Goal: Task Accomplishment & Management: Manage account settings

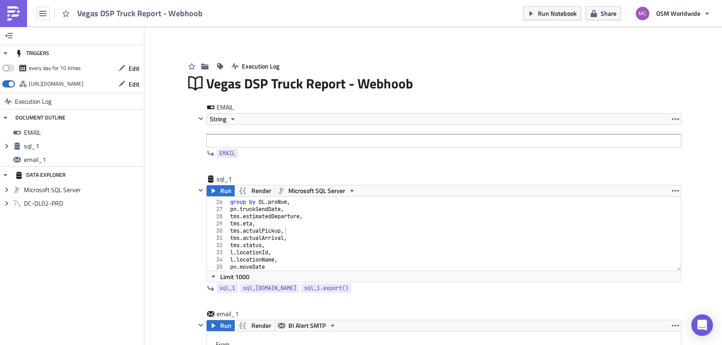
scroll to position [179, 0]
click at [16, 13] on img at bounding box center [13, 13] width 14 height 14
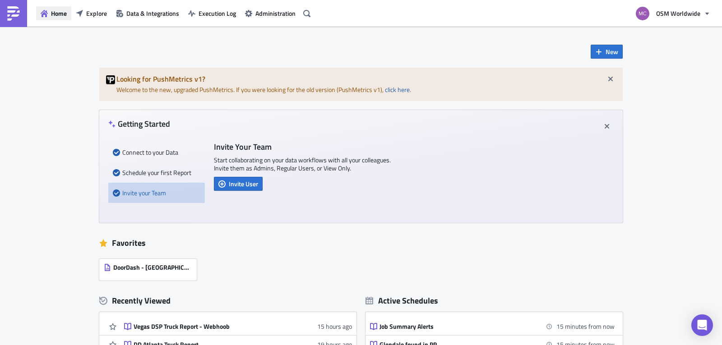
click at [59, 16] on span "Home" at bounding box center [59, 13] width 16 height 9
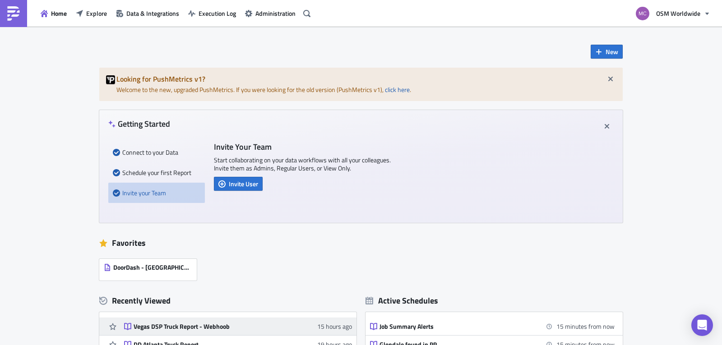
click at [183, 325] on div "Vegas DSP Truck Report - Webhoob" at bounding box center [213, 327] width 158 height 8
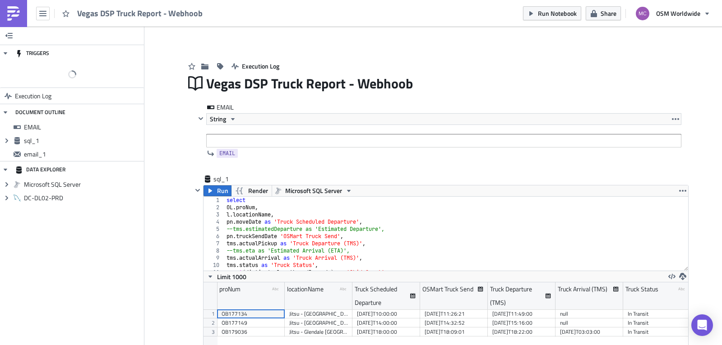
scroll to position [103, 485]
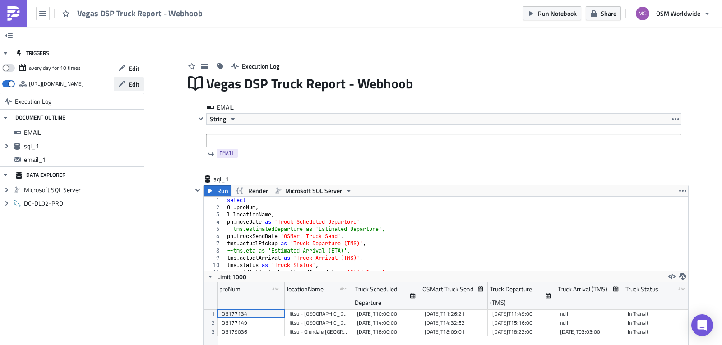
click at [128, 84] on button "Edit" at bounding box center [129, 84] width 30 height 14
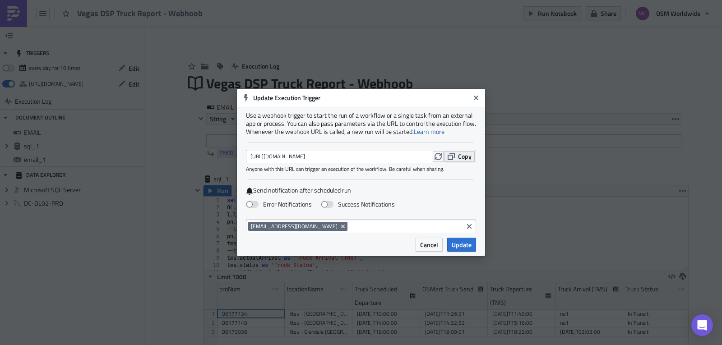
click at [449, 158] on icon "button" at bounding box center [451, 156] width 7 height 7
click at [439, 243] on button "Cancel" at bounding box center [429, 245] width 27 height 14
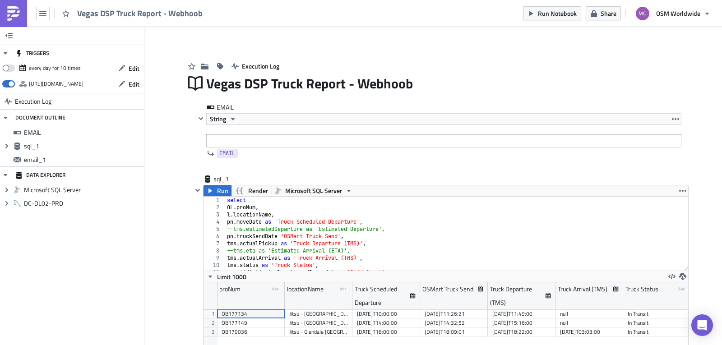
drag, startPoint x: 46, startPoint y: 12, endPoint x: 36, endPoint y: 29, distance: 19.4
click at [36, 29] on div "TRIGGERS every day for 10 times Edit https://pushmetrics.io/api/v1/report/3WLDn…" at bounding box center [72, 186] width 144 height 319
click at [22, 15] on link at bounding box center [13, 13] width 27 height 27
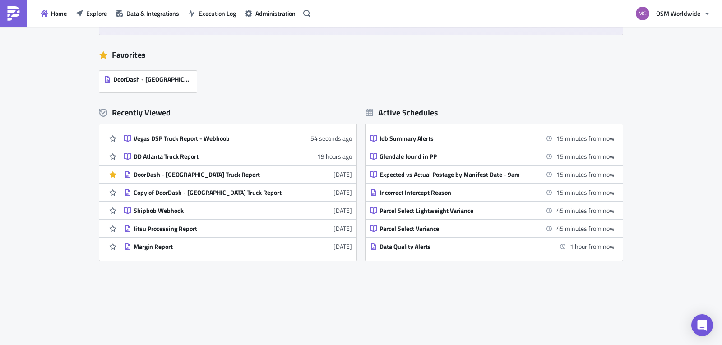
scroll to position [193, 0]
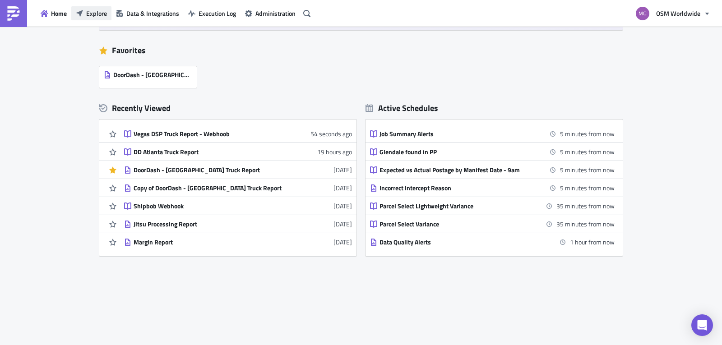
click at [98, 14] on span "Explore" at bounding box center [96, 13] width 21 height 9
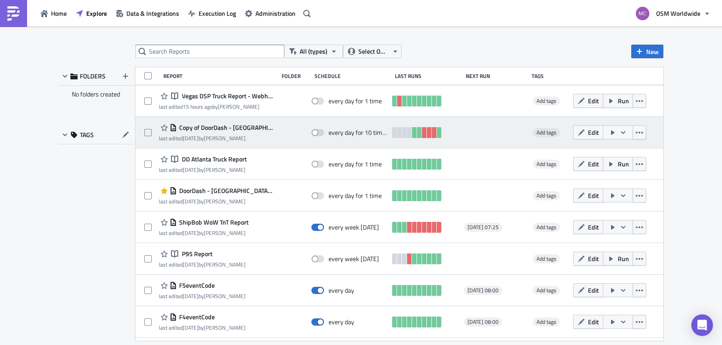
click at [227, 128] on span "Copy of DoorDash - Atlanta Truck Report" at bounding box center [225, 128] width 97 height 8
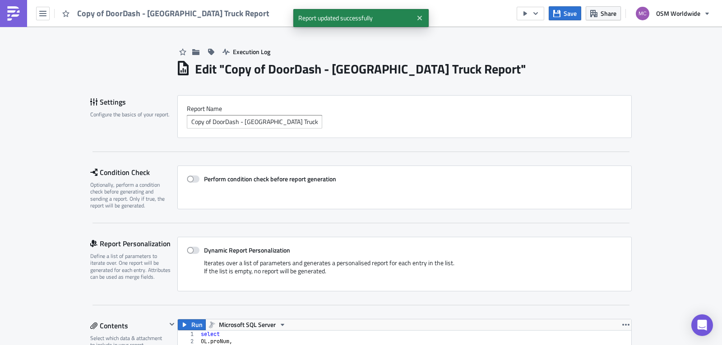
scroll to position [103, 454]
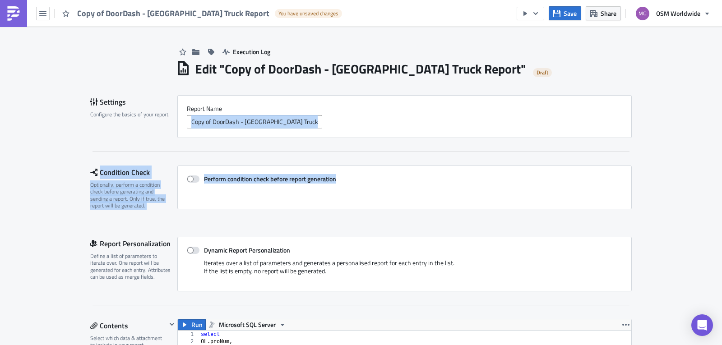
drag, startPoint x: 715, startPoint y: 93, endPoint x: 718, endPoint y: 168, distance: 75.0
click at [719, 168] on main "Execution Log Edit " Copy of DoorDash - Atlanta Truck Report " Draft Settings C…" at bounding box center [361, 187] width 722 height 320
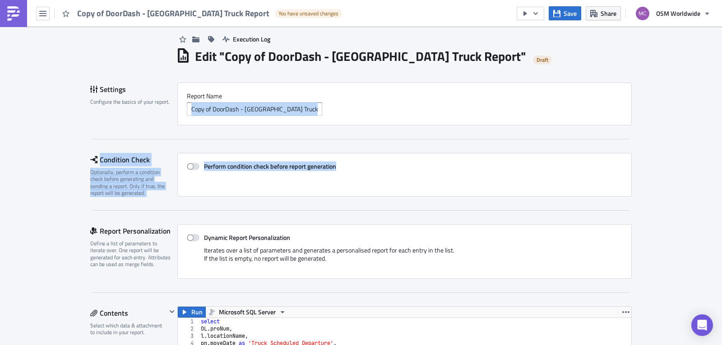
scroll to position [0, 0]
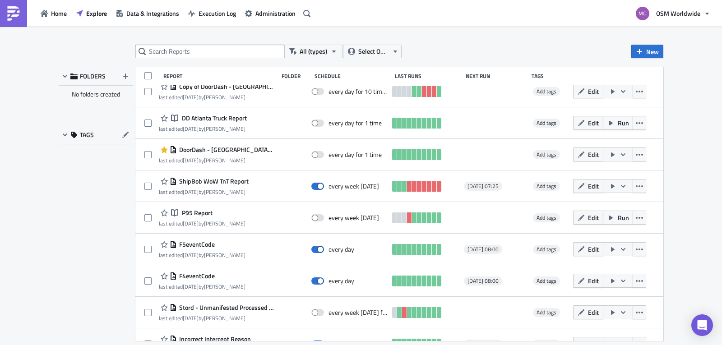
scroll to position [43, 0]
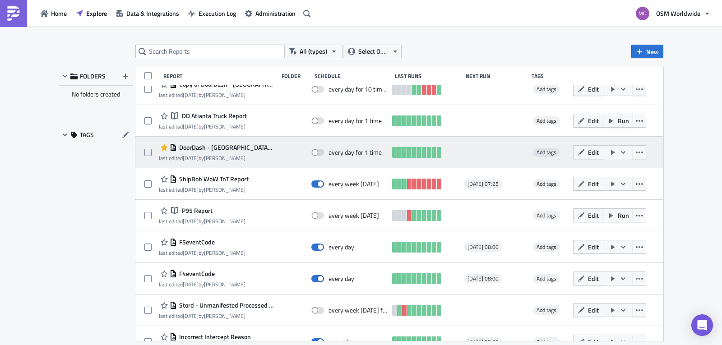
click at [236, 147] on span "DoorDash - Atlanta Truck Report" at bounding box center [225, 148] width 97 height 8
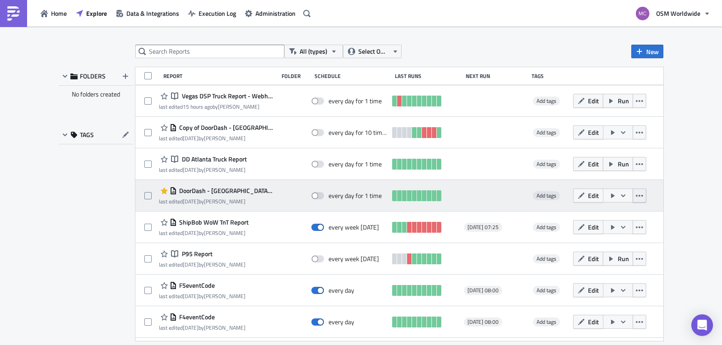
click at [636, 194] on icon "button" at bounding box center [639, 195] width 7 height 7
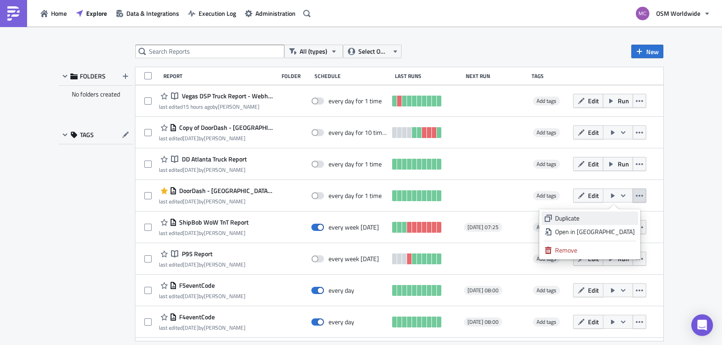
click at [623, 215] on div "Duplicate" at bounding box center [595, 218] width 80 height 9
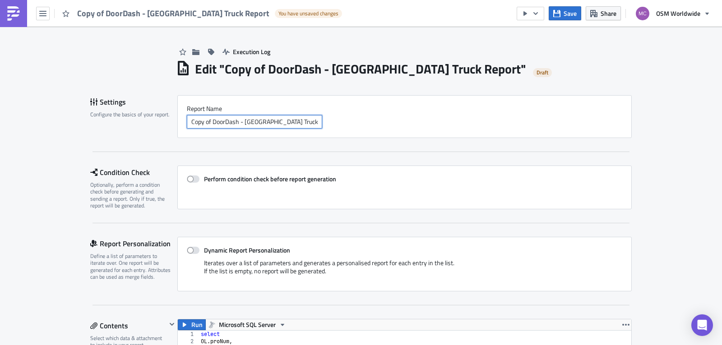
drag, startPoint x: 209, startPoint y: 122, endPoint x: 139, endPoint y: 125, distance: 70.0
click at [139, 125] on div "Settings Configure the basics of your report. Report Nam﻿e Copy of DoorDash - A…" at bounding box center [361, 116] width 542 height 43
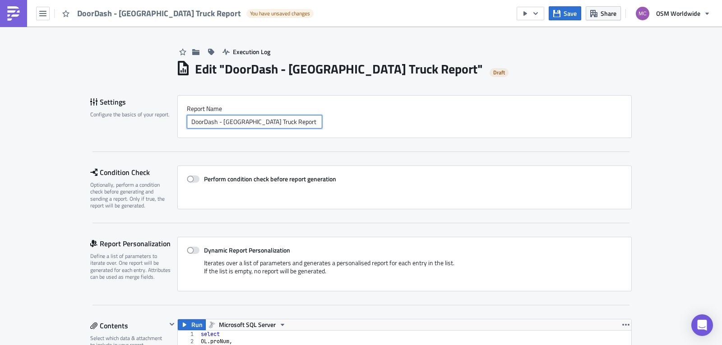
click at [220, 122] on input "DoorDash - Atlanta Truck Report" at bounding box center [254, 122] width 135 height 14
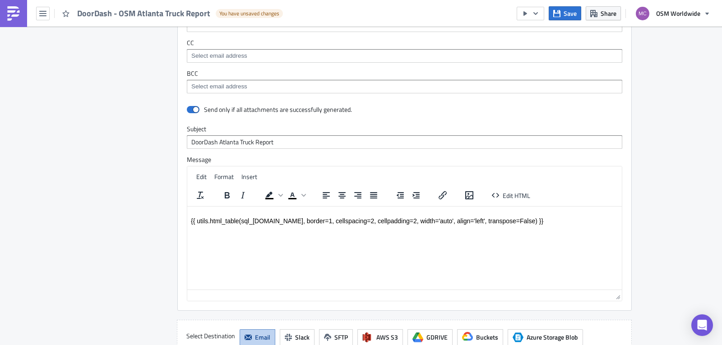
scroll to position [642, 0]
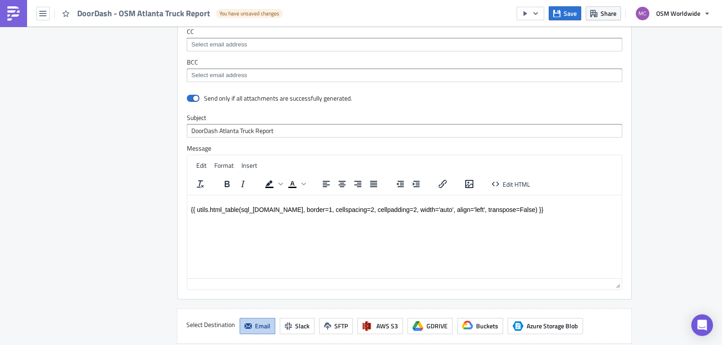
type input "DoorDash - OSM Atlanta Truck Report"
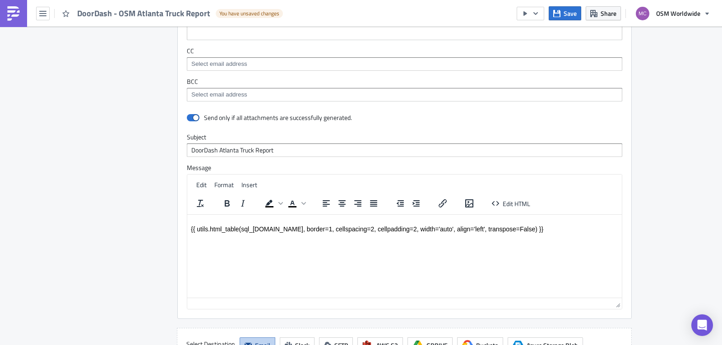
scroll to position [636, 0]
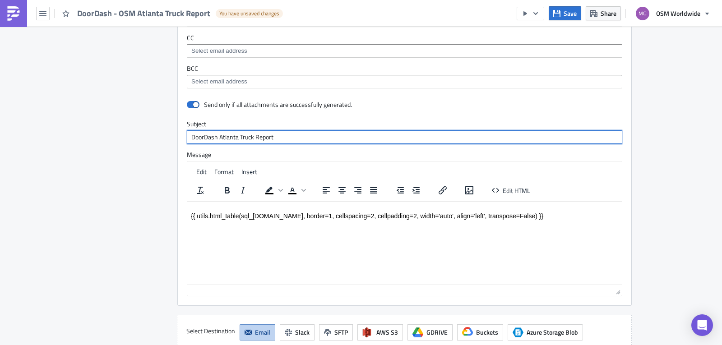
click at [215, 130] on input "DoorDash Atlanta Truck Report" at bounding box center [405, 137] width 436 height 14
click at [215, 130] on input "DoorDash OSM Atlanta Truck Report" at bounding box center [405, 137] width 436 height 14
click at [189, 130] on input "DoorDash OSM Atlanta Truck Report" at bounding box center [405, 137] width 436 height 14
type input "[DoorDash] OSM Atlanta Truck Report"
drag, startPoint x: 220, startPoint y: 125, endPoint x: 180, endPoint y: 123, distance: 39.8
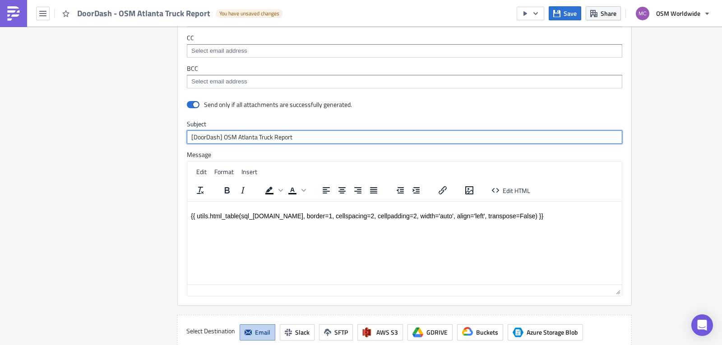
click at [180, 123] on div "Send only if all attachments are successfully generated. Subject [DoorDash] OSM…" at bounding box center [405, 201] width 454 height 208
click at [326, 130] on input "[DoorDash] OSM Atlanta Truck Report" at bounding box center [405, 137] width 436 height 14
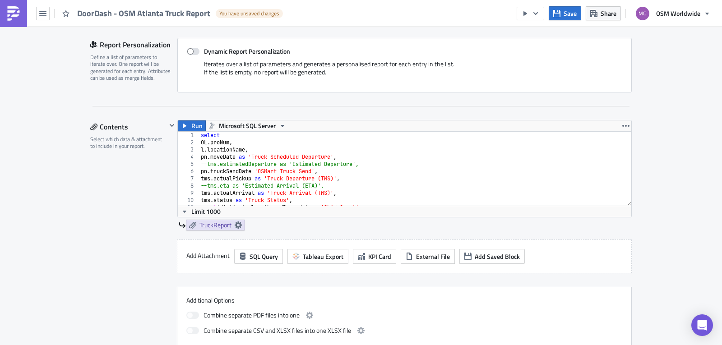
scroll to position [0, 0]
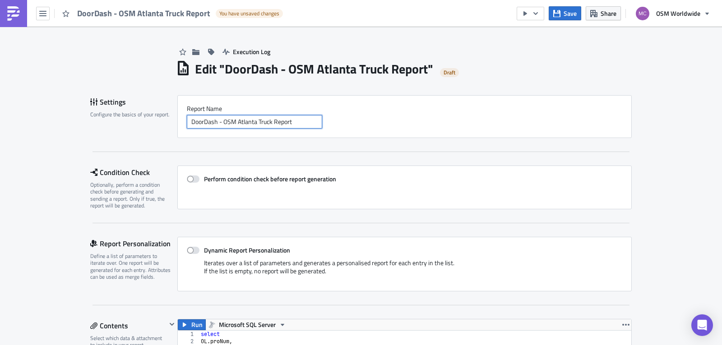
click at [187, 122] on input "DoorDash - OSM Atlanta Truck Report" at bounding box center [254, 122] width 135 height 14
click at [214, 121] on input "[DoorDash - OSM Atlanta Truck Report" at bounding box center [254, 122] width 135 height 14
type input "[DoorDash] - OSM Atlanta Truck Report"
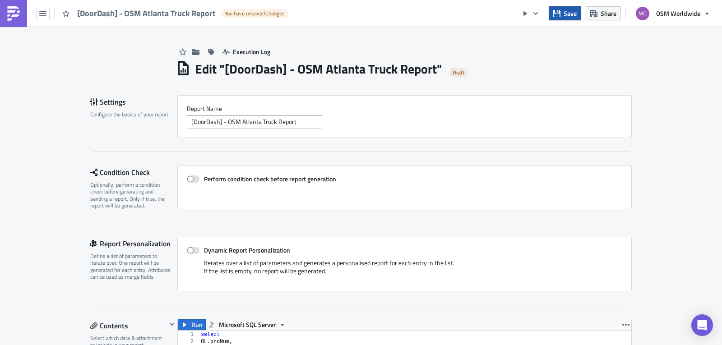
click at [572, 11] on span "Save" at bounding box center [570, 13] width 13 height 9
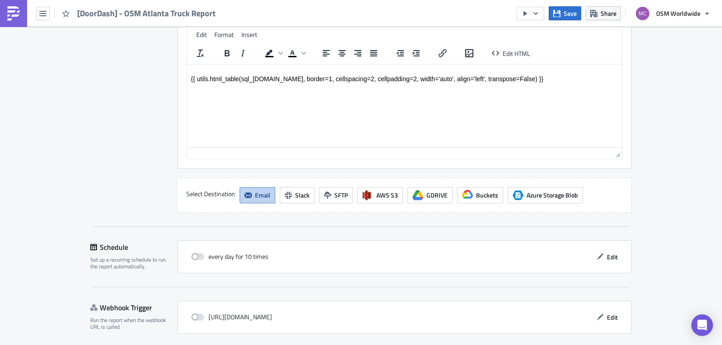
scroll to position [795, 0]
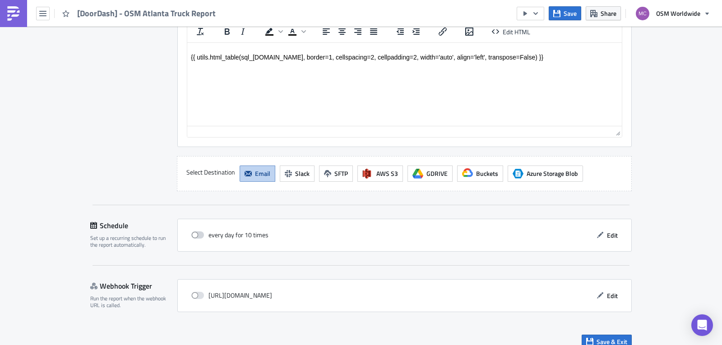
click at [197, 232] on span at bounding box center [197, 235] width 13 height 7
click at [197, 232] on input "checkbox" at bounding box center [196, 235] width 6 height 6
checkbox input "true"
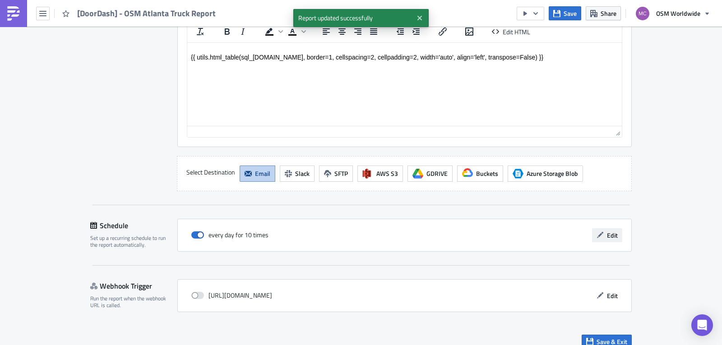
click at [607, 231] on span "Edit" at bounding box center [612, 235] width 11 height 9
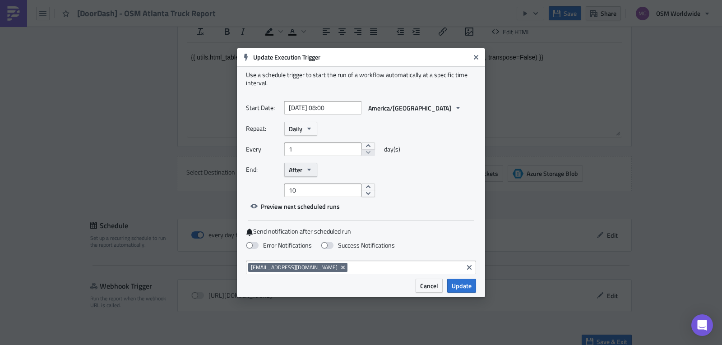
click at [308, 169] on icon "button" at bounding box center [309, 170] width 4 height 2
click at [310, 182] on div "Never" at bounding box center [327, 185] width 75 height 9
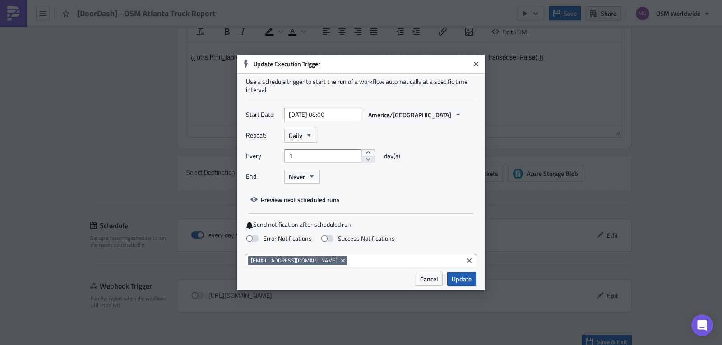
click at [462, 278] on span "Update" at bounding box center [462, 278] width 20 height 9
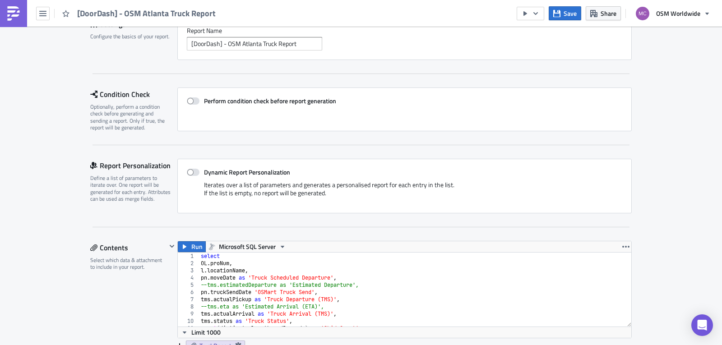
scroll to position [35, 0]
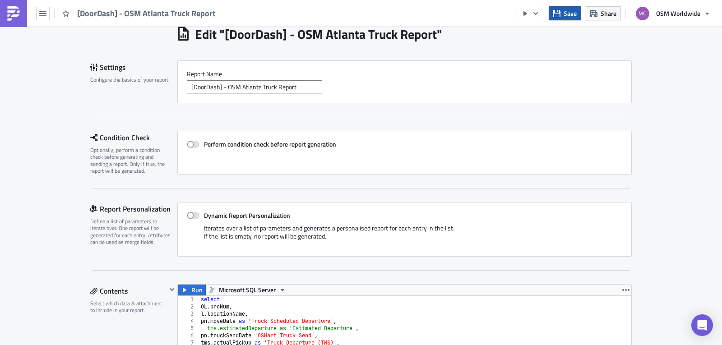
click at [567, 15] on span "Save" at bounding box center [570, 13] width 13 height 9
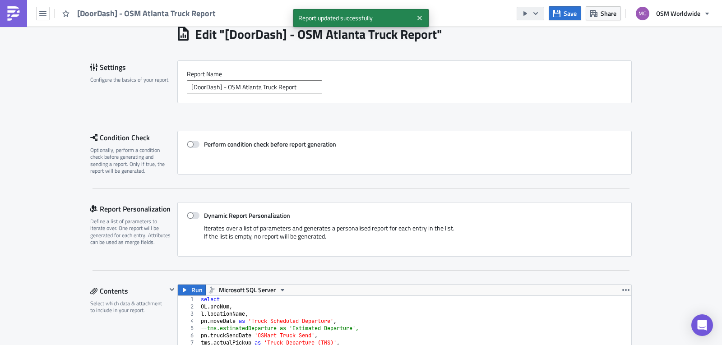
click at [539, 15] on icon "button" at bounding box center [535, 13] width 7 height 7
click at [550, 34] on div "Send Just to Me" at bounding box center [558, 36] width 70 height 9
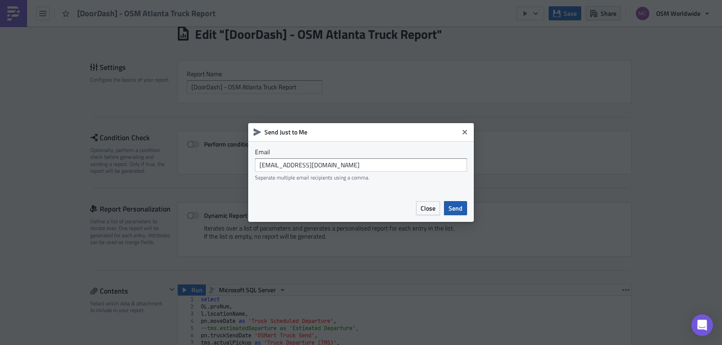
click at [460, 210] on span "Send" at bounding box center [456, 208] width 14 height 9
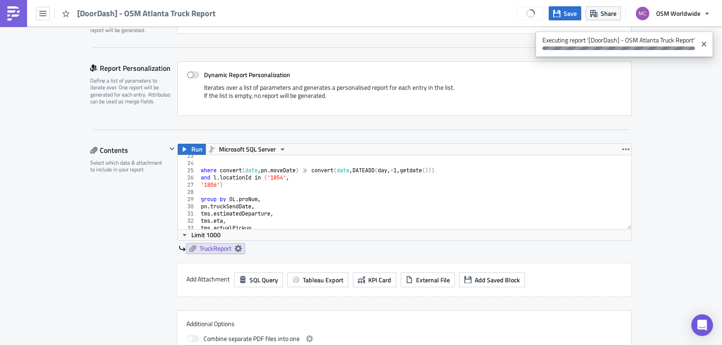
scroll to position [162, 0]
click at [218, 184] on div "where convert ( date , pn . moveDate ) >= convert ( date , DATEADD ( day , -1 ,…" at bounding box center [412, 197] width 426 height 88
paste textarea "'1838','1837','1836','1835','1834','')"
click at [217, 184] on div "where convert ( date , pn . moveDate ) >= convert ( date , DATEADD ( day , -1 ,…" at bounding box center [412, 197] width 426 height 88
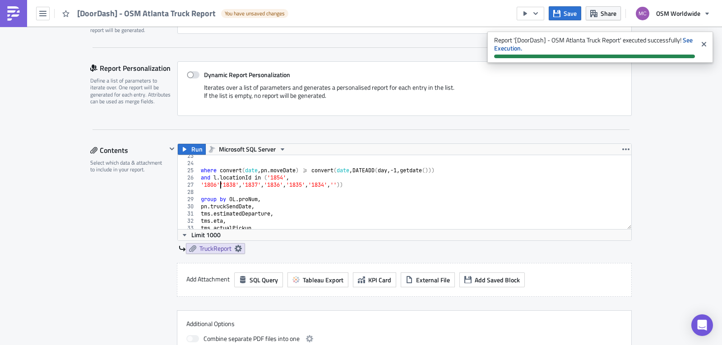
scroll to position [0, 2]
click at [318, 188] on div "where convert ( date , pn . moveDate ) >= convert ( date , DATEADD ( day , -1 ,…" at bounding box center [412, 197] width 426 height 88
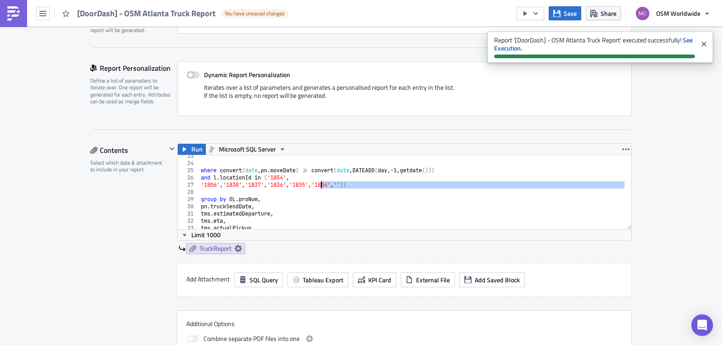
type textarea "'1806','1838','1837','1836','1835','1834',''))"
click at [343, 193] on div "where convert ( date , pn . moveDate ) >= convert ( date , DATEADD ( day , -1 ,…" at bounding box center [412, 192] width 426 height 74
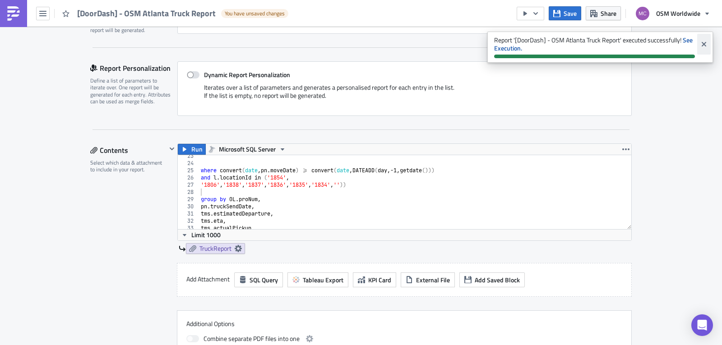
click at [703, 43] on icon "Close" at bounding box center [704, 44] width 5 height 5
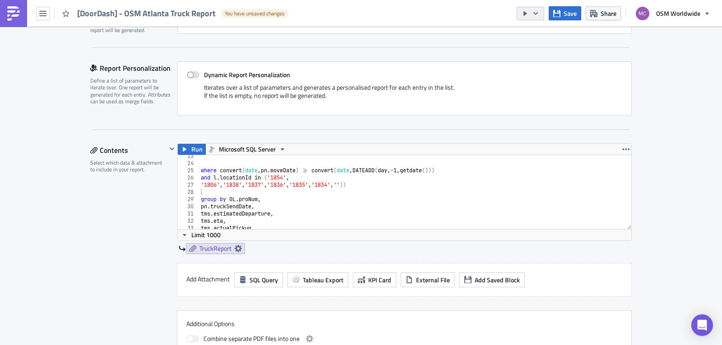
click at [537, 15] on icon "button" at bounding box center [535, 13] width 7 height 7
click at [543, 39] on div "Send Just to Me" at bounding box center [558, 36] width 70 height 9
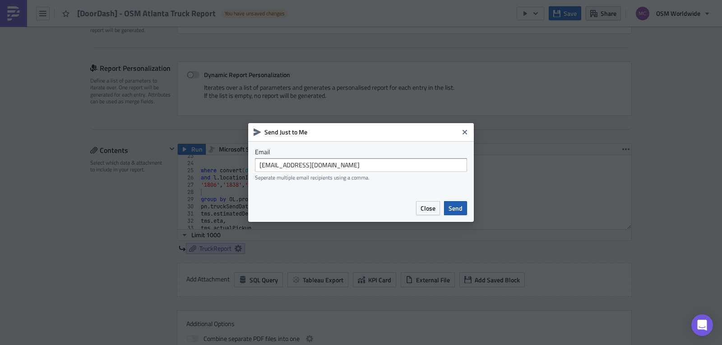
click at [459, 212] on span "Send" at bounding box center [456, 208] width 14 height 9
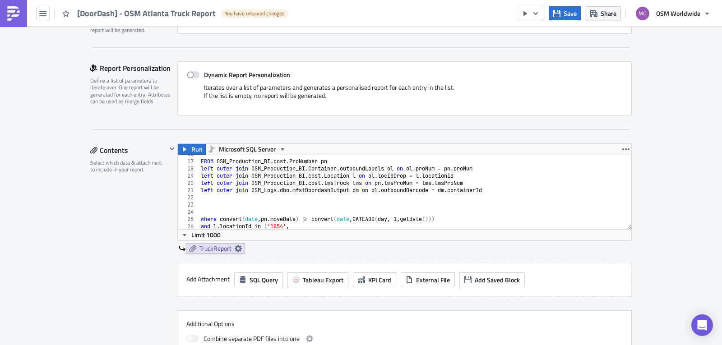
scroll to position [113, 0]
click at [566, 173] on div "FROM OSM_Production_BI . cost . ProNumber pn left outer join OSM_Production_BI …" at bounding box center [412, 195] width 426 height 88
type textarea "pn.moveDate"
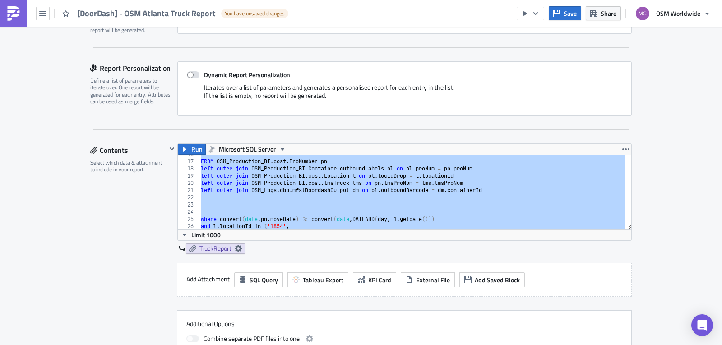
click at [369, 200] on div "FROM OSM_Production_BI . cost . ProNumber pn left outer join OSM_Production_BI …" at bounding box center [412, 192] width 426 height 74
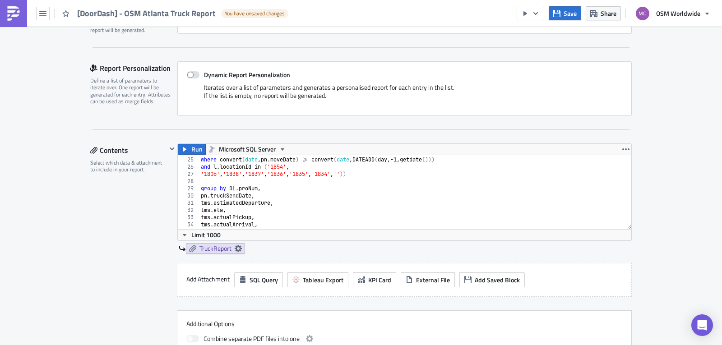
scroll to position [175, 0]
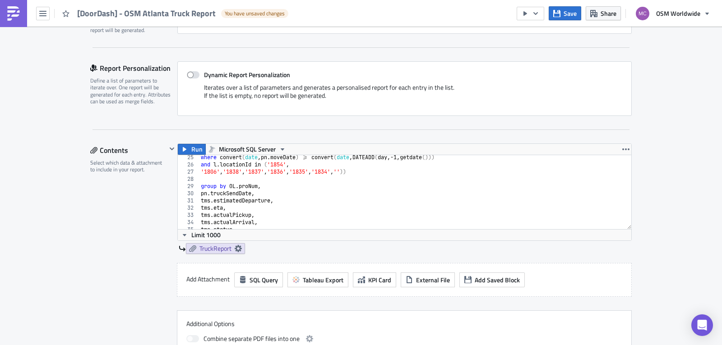
click at [441, 172] on div "where convert ( date , pn . moveDate ) >= convert ( date , DATEADD ( day , -1 ,…" at bounding box center [412, 198] width 426 height 88
type textarea "'1806','1838','1837','1836','1835','1834','')"
click at [539, 15] on icon "button" at bounding box center [535, 13] width 7 height 7
click at [572, 14] on span "Save" at bounding box center [570, 13] width 13 height 9
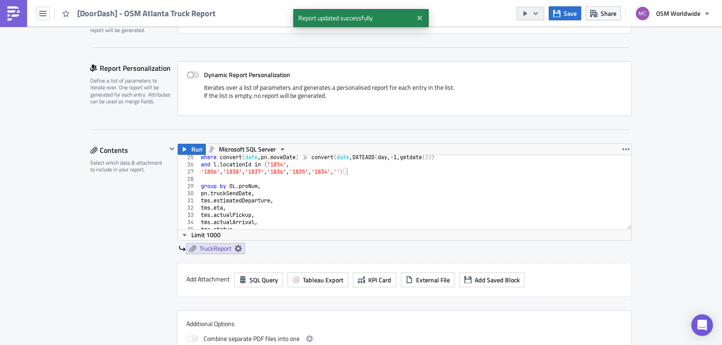
click at [539, 14] on icon "button" at bounding box center [535, 13] width 7 height 7
click at [545, 35] on div "Send Just to Me" at bounding box center [558, 36] width 70 height 9
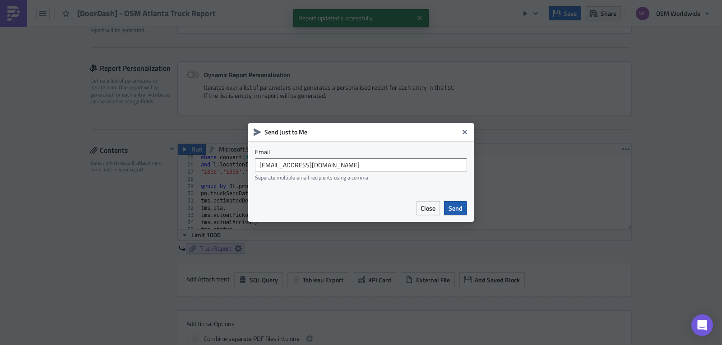
click at [458, 209] on span "Send" at bounding box center [456, 208] width 14 height 9
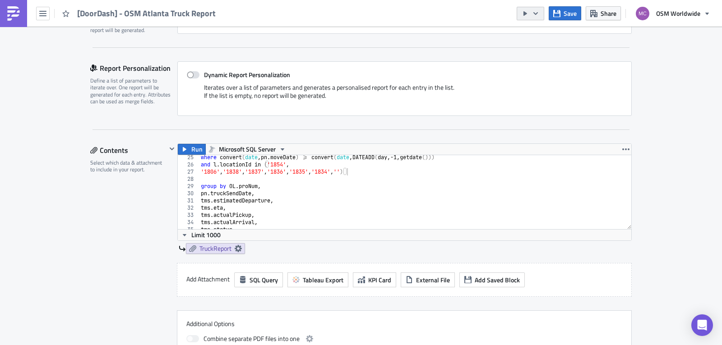
click at [538, 11] on icon "button" at bounding box center [535, 13] width 7 height 7
click at [550, 49] on div "Run Report" at bounding box center [558, 49] width 70 height 9
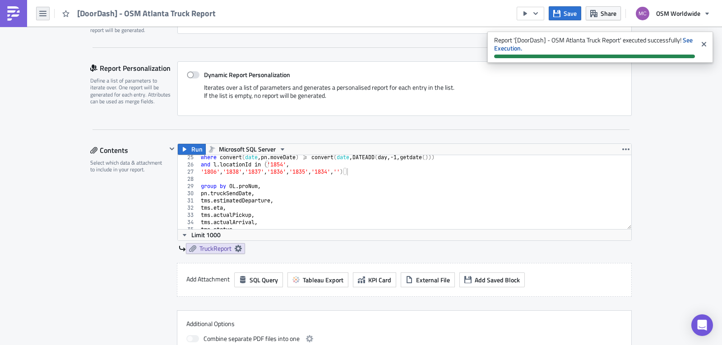
click at [47, 16] on button "button" at bounding box center [43, 14] width 14 height 14
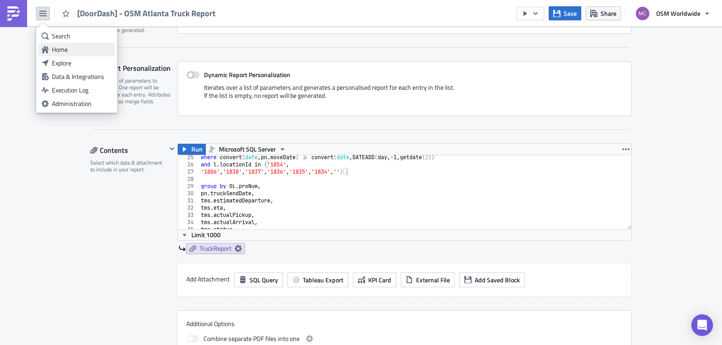
click at [69, 50] on div "Home" at bounding box center [82, 49] width 60 height 9
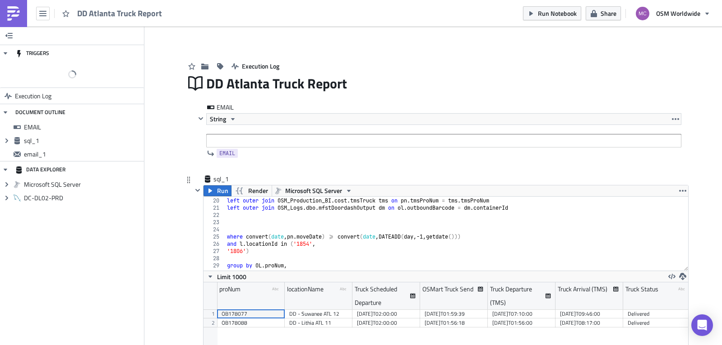
scroll to position [141, 0]
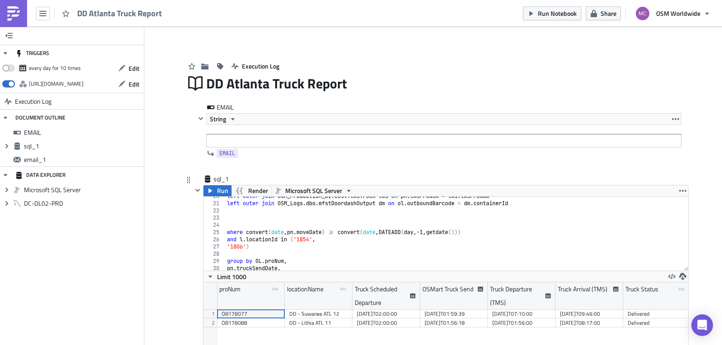
click at [528, 231] on div "left outer join OSM_Production_BI . cost . tmsTruck tms on pn . tmsProNum = tms…" at bounding box center [453, 237] width 456 height 88
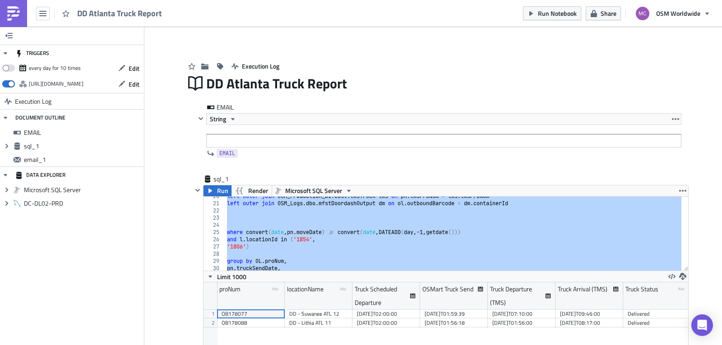
drag, startPoint x: 111, startPoint y: 15, endPoint x: 106, endPoint y: 22, distance: 9.3
click at [45, 12] on icon "button" at bounding box center [42, 13] width 7 height 7
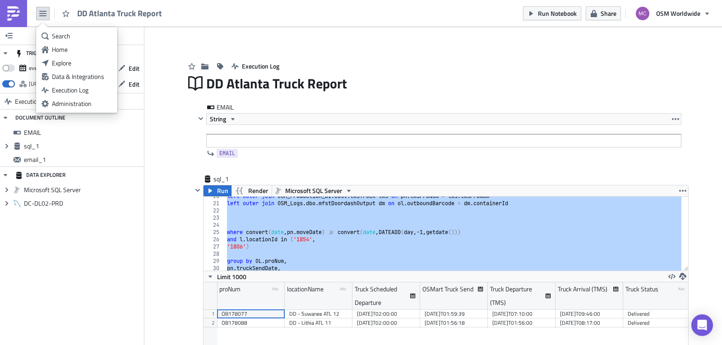
click at [120, 14] on span "DD Atlanta Truck Report" at bounding box center [120, 13] width 86 height 10
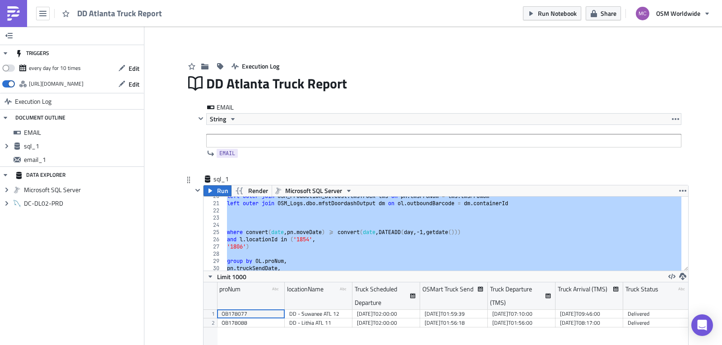
click at [252, 259] on div "left outer join OSM_Production_BI . cost . tmsTruck tms on pn . tmsProNum = tms…" at bounding box center [453, 234] width 456 height 74
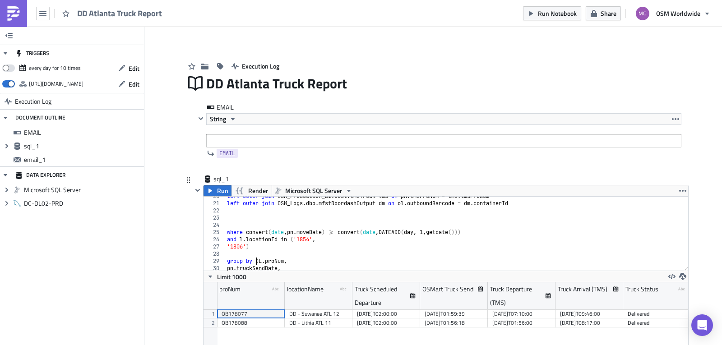
click at [243, 244] on div "left outer join OSM_Production_BI . cost . tmsTruck tms on pn . tmsProNum = tms…" at bounding box center [453, 237] width 456 height 88
paste textarea "1838'"
click at [266, 248] on div "left outer join OSM_Production_BI . cost . tmsTruck tms on pn . tmsProNum = tms…" at bounding box center [453, 237] width 456 height 88
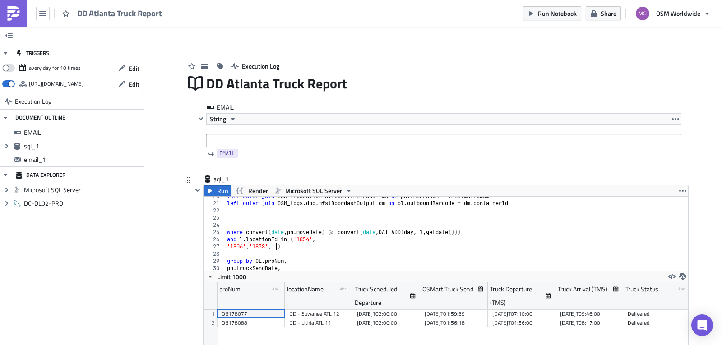
paste textarea "1837'"
click at [287, 248] on div "left outer join OSM_Production_BI . cost . tmsTruck tms on pn . tmsProNum = tms…" at bounding box center [453, 237] width 456 height 88
paste textarea "1836'"
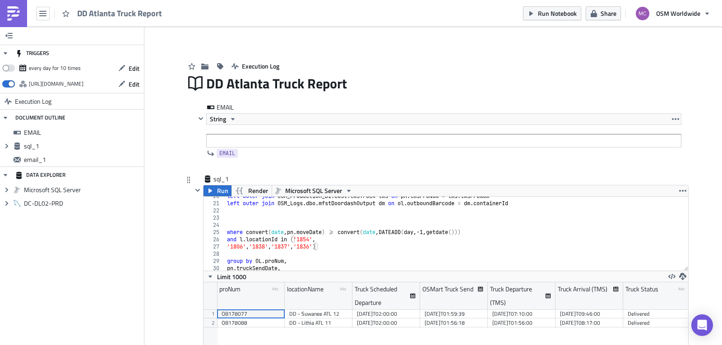
drag, startPoint x: 311, startPoint y: 247, endPoint x: 321, endPoint y: 251, distance: 10.3
click at [312, 247] on div "left outer join OSM_Production_BI . cost . tmsTruck tms on pn . tmsProNum = tms…" at bounding box center [453, 237] width 456 height 88
paste textarea "1835'"
click at [335, 246] on div "left outer join OSM_Production_BI . cost . tmsTruck tms on pn . tmsProNum = tms…" at bounding box center [453, 237] width 456 height 88
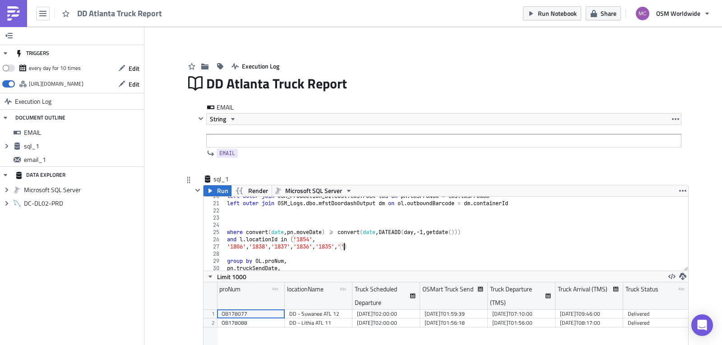
paste textarea "1834'"
click at [358, 245] on div "left outer join OSM_Production_BI . cost . tmsTruck tms on pn . tmsProNum = tms…" at bounding box center [453, 237] width 456 height 88
paste textarea "1833'"
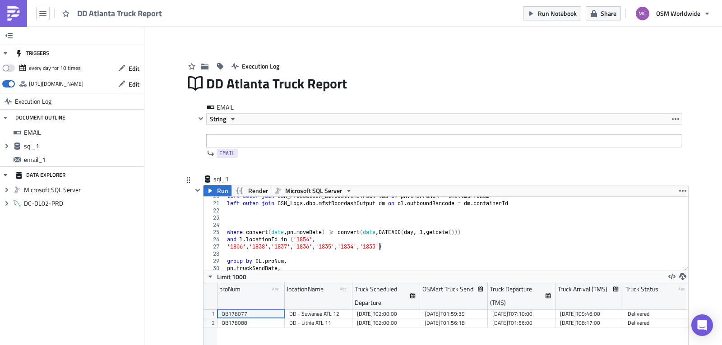
scroll to position [0, 13]
type textarea "'1806','1838','1837','1836','1835','1834','1833'')"
click at [225, 85] on div "DD Atlanta Truck Report" at bounding box center [443, 83] width 475 height 21
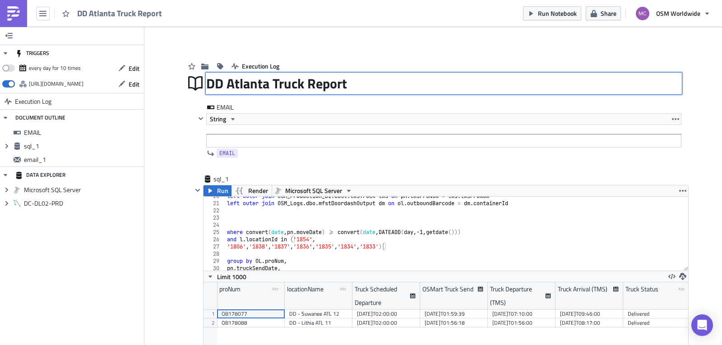
click at [226, 83] on input "DD Atlanta Truck Report" at bounding box center [285, 83] width 159 height 17
type input "DD OSM Atlanta Truck Report"
click at [292, 86] on div "DD OSM Atlanta Truck Report DD OSM Atlanta Truck Report" at bounding box center [443, 83] width 475 height 21
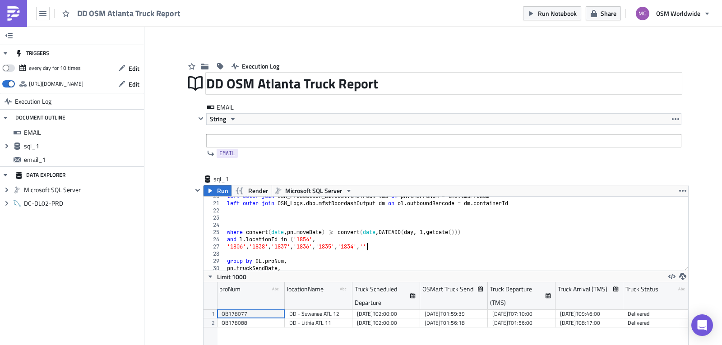
type textarea "'1806','1838','1837','1836','1835','1834','')"
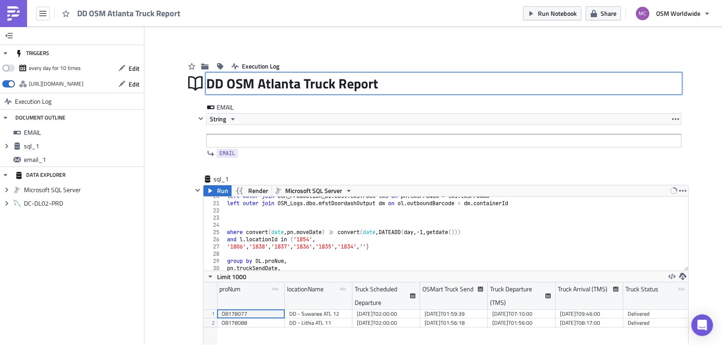
click at [244, 81] on div "DD OSM Atlanta Truck Report DD OSM Atlanta Truck Report" at bounding box center [443, 83] width 475 height 21
click at [244, 81] on input "DD OSM Atlanta Truck Report" at bounding box center [293, 84] width 175 height 20
type input "DD Atlanta Truck Report"
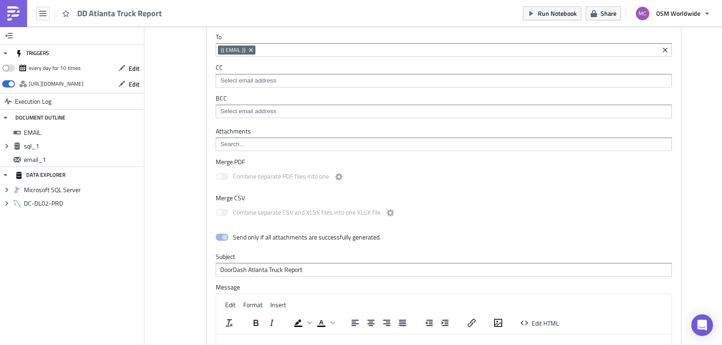
scroll to position [640, 0]
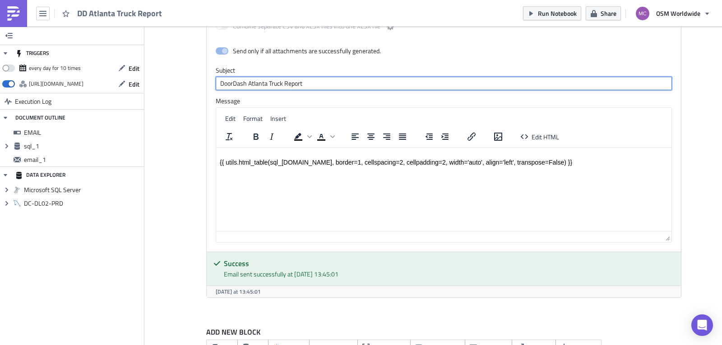
click at [216, 83] on input "DoorDash Atlanta Truck Report" at bounding box center [444, 84] width 456 height 14
click at [232, 83] on input "DoorDash Atlanta Truck Report" at bounding box center [444, 84] width 456 height 14
paste input "[DoorDash]"
click at [271, 84] on input "[DoorDash] Atlanta Truck Report" at bounding box center [444, 84] width 456 height 14
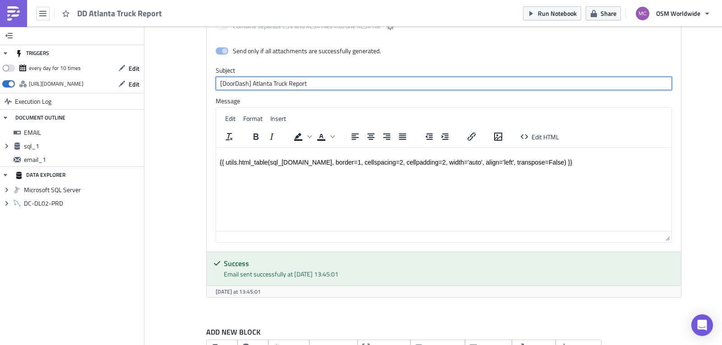
click at [250, 84] on input "[DoorDash] Atlanta Truck Report" at bounding box center [444, 84] width 456 height 14
click at [268, 86] on input "[DoorDash] Atlanta Truck Report" at bounding box center [444, 84] width 456 height 14
click at [249, 84] on input "[DoorDash] Atlanta Truck Report" at bounding box center [444, 84] width 456 height 14
drag, startPoint x: 269, startPoint y: 84, endPoint x: 273, endPoint y: 92, distance: 8.7
click at [268, 84] on input "[DoorDash] Atlanta Truck Report" at bounding box center [444, 84] width 456 height 14
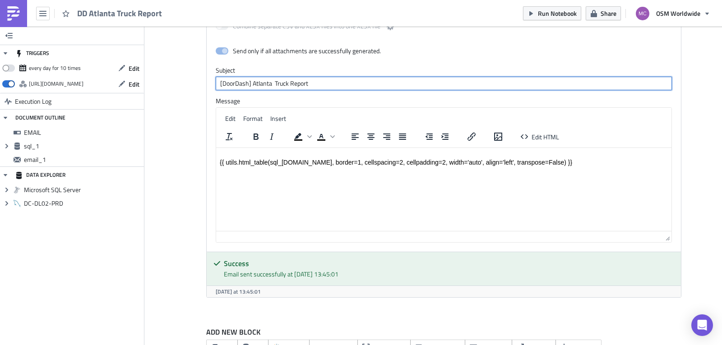
click at [265, 83] on input "[DoorDash] Atlanta Truck Report" at bounding box center [444, 84] width 456 height 14
click at [268, 84] on input "[DoorDash] Atlanta Truck Report" at bounding box center [444, 84] width 456 height 14
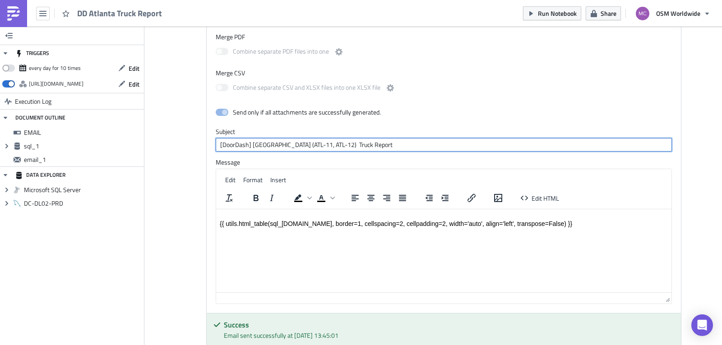
scroll to position [594, 0]
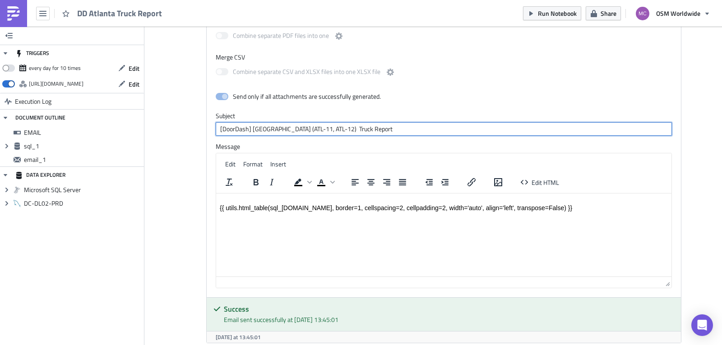
type input "[DoorDash] Atlanta (ATL-11, ATL-12) Truck Report"
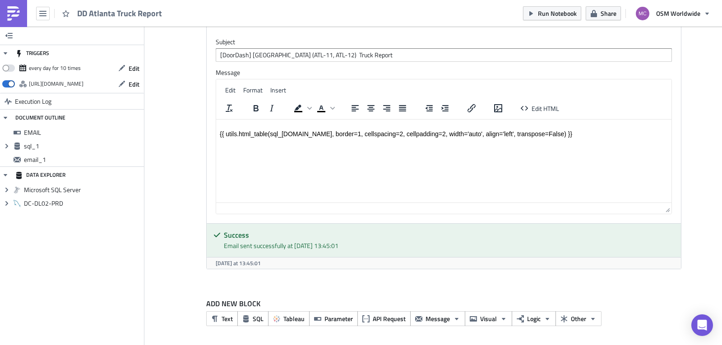
scroll to position [0, 0]
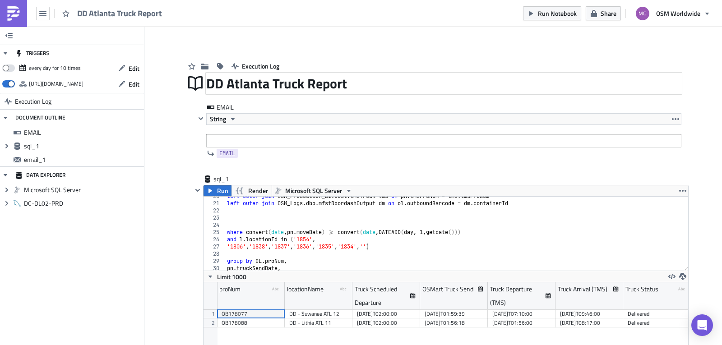
click at [420, 61] on div "Execution Log" at bounding box center [433, 57] width 496 height 32
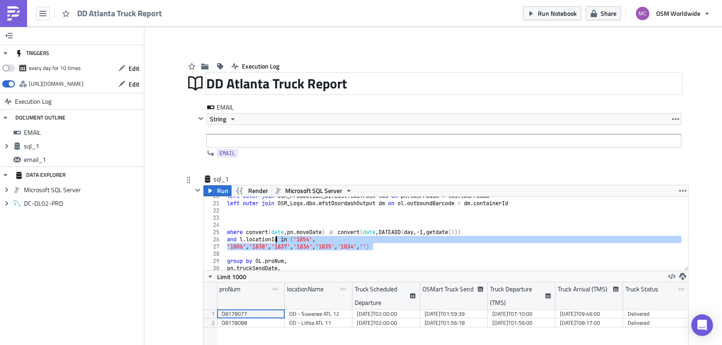
drag, startPoint x: 372, startPoint y: 245, endPoint x: 273, endPoint y: 241, distance: 99.4
click at [273, 241] on div "left outer join OSM_Production_BI . cost . tmsTruck tms on pn . tmsProNum = tms…" at bounding box center [453, 237] width 456 height 88
click at [268, 247] on div "left outer join OSM_Production_BI . cost . tmsTruck tms on pn . tmsProNum = tms…" at bounding box center [453, 234] width 456 height 74
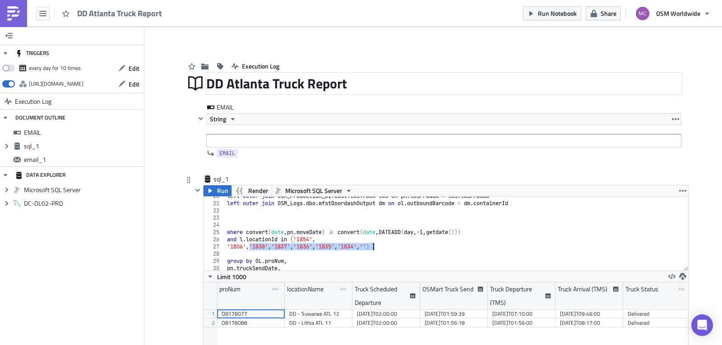
drag, startPoint x: 282, startPoint y: 248, endPoint x: 370, endPoint y: 249, distance: 88.0
click at [370, 249] on div "left outer join OSM_Production_BI . cost . tmsTruck tms on pn . tmsProNum = tms…" at bounding box center [453, 237] width 456 height 88
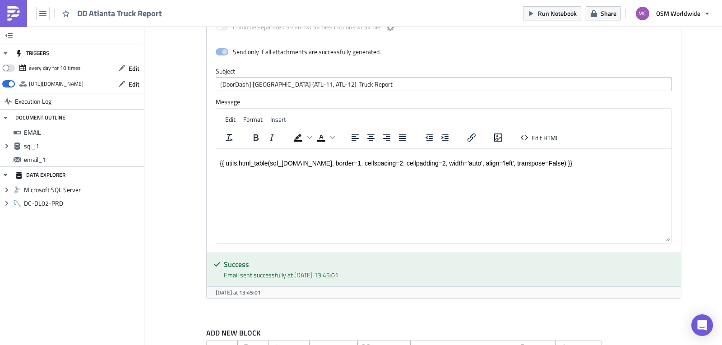
scroll to position [668, 0]
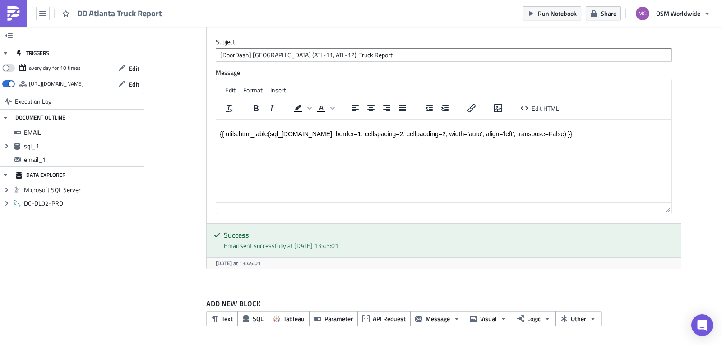
type textarea "'1806')"
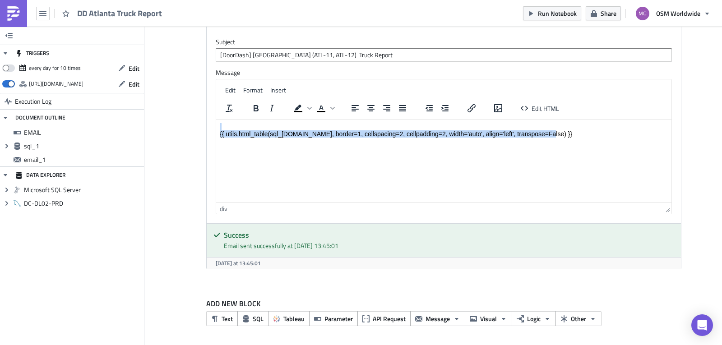
drag, startPoint x: 558, startPoint y: 133, endPoint x: 449, endPoint y: 210, distance: 134.4
click at [216, 123] on html "{{ utils.html_table(sql_[DOMAIN_NAME], border=1, cellspacing=2, cellpadding=2, …" at bounding box center [443, 131] width 455 height 22
copy body "{{ utils.html_table(sql_[DOMAIN_NAME], border=1, cellspacing=2, cellpadding=2, …"
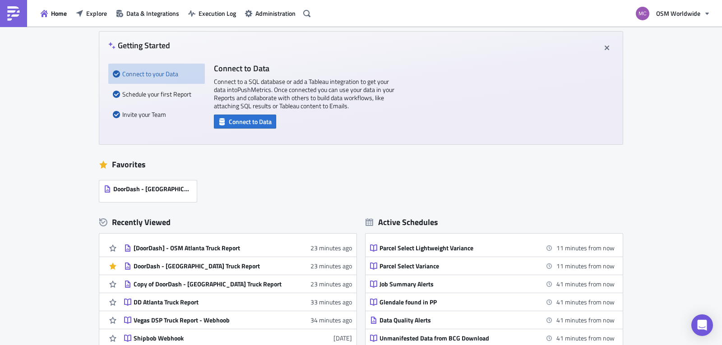
scroll to position [80, 0]
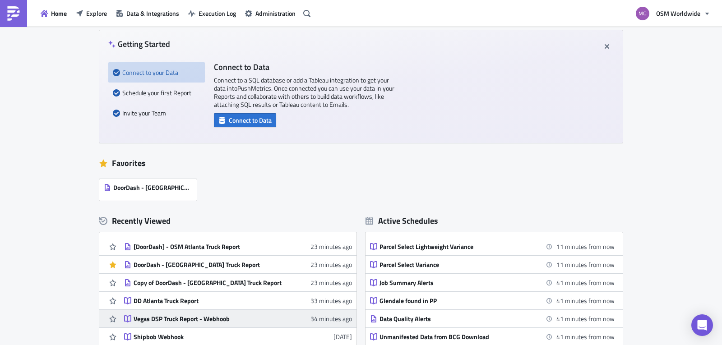
click at [189, 320] on div "Vegas DSP Truck Report - Webhoob" at bounding box center [213, 319] width 158 height 8
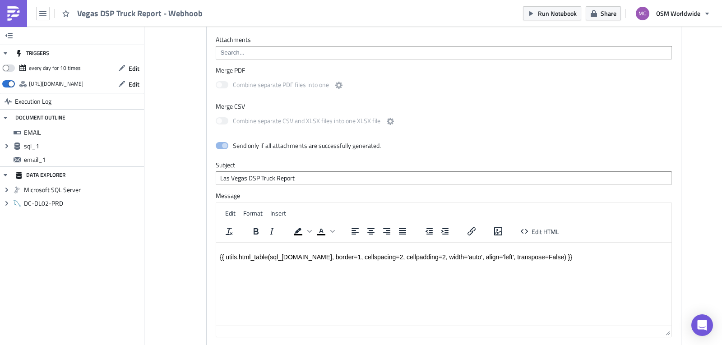
scroll to position [542, 0]
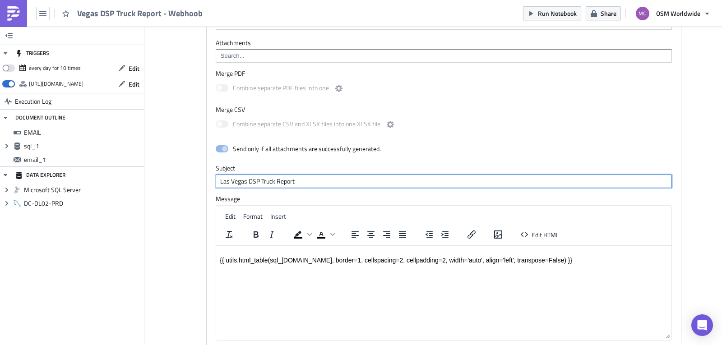
click at [216, 182] on input "Las Vegas DSP Truck Report" at bounding box center [444, 182] width 456 height 14
click at [264, 182] on input "[Jitsu] Las Vegas DSP Truck Report" at bounding box center [444, 182] width 456 height 14
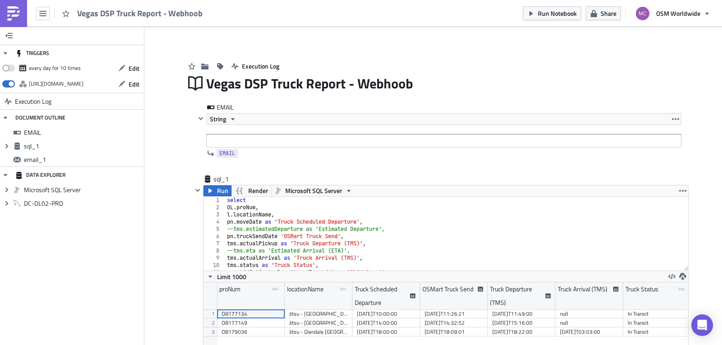
scroll to position [668, 0]
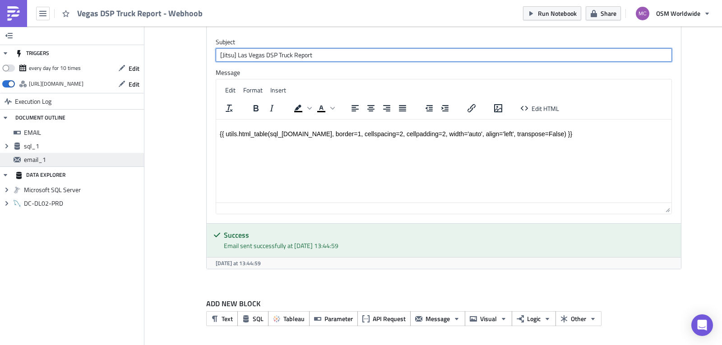
type input "[Jitsu] Las Vegas DSP Truck Report"
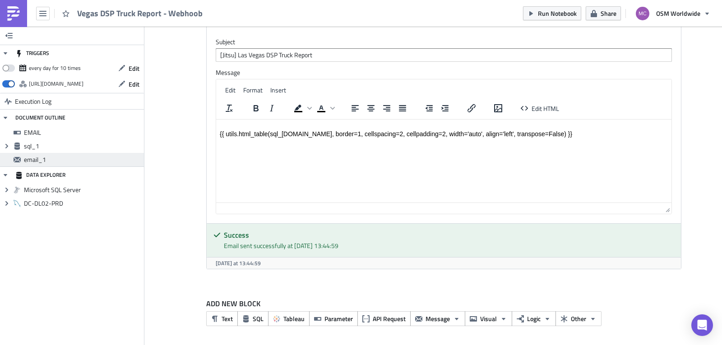
click at [53, 160] on span "email_1" at bounding box center [83, 160] width 118 height 8
click at [447, 321] on button "Message" at bounding box center [437, 318] width 55 height 15
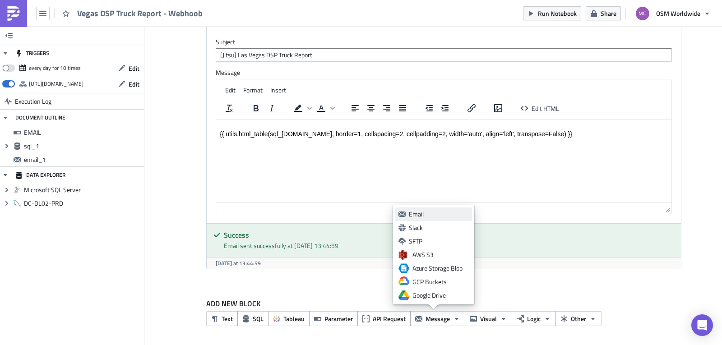
click at [434, 211] on div "Email" at bounding box center [439, 214] width 60 height 9
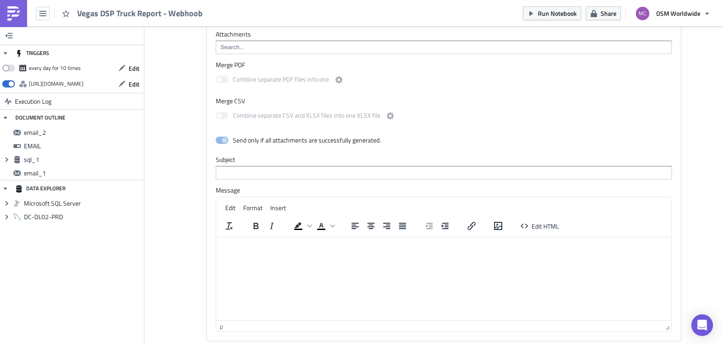
scroll to position [1150, 0]
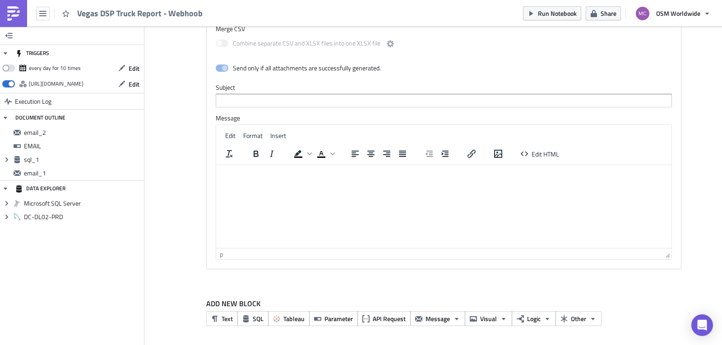
click at [272, 179] on html at bounding box center [443, 172] width 455 height 14
click at [29, 159] on span "sql_1" at bounding box center [83, 160] width 118 height 8
click at [9, 161] on icon "Expand group" at bounding box center [6, 159] width 7 height 7
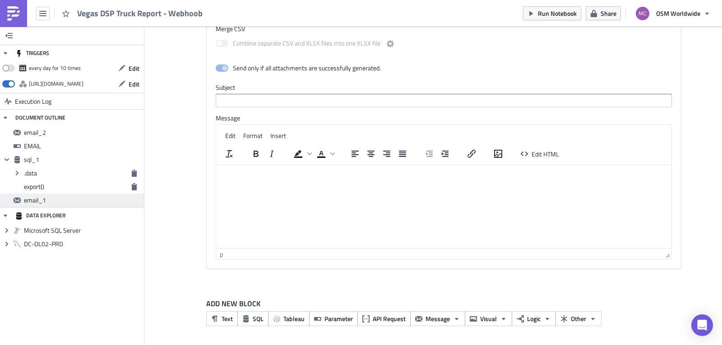
click at [36, 202] on span "email_1" at bounding box center [83, 200] width 118 height 8
click at [334, 180] on html at bounding box center [443, 172] width 455 height 14
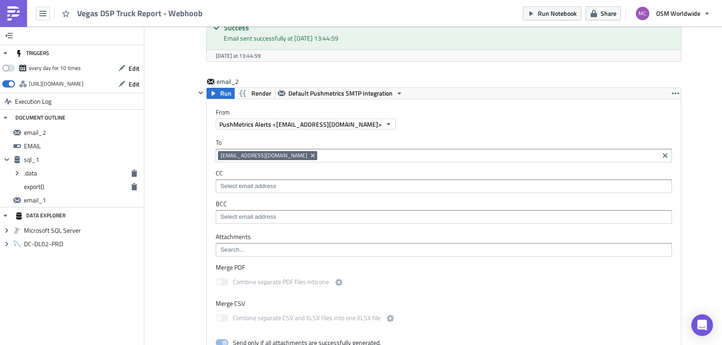
scroll to position [862, 0]
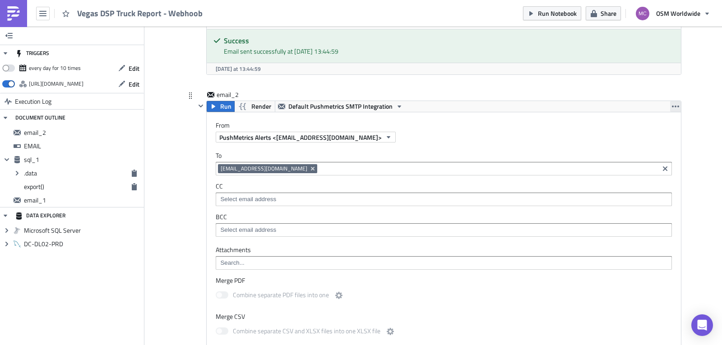
click at [672, 107] on icon "button" at bounding box center [675, 107] width 7 height 2
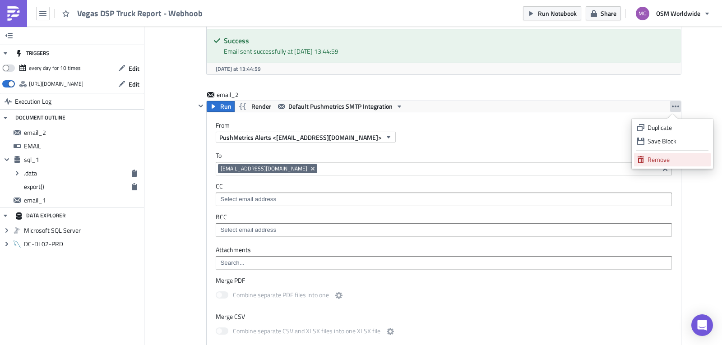
click at [666, 155] on div "Remove" at bounding box center [678, 159] width 60 height 9
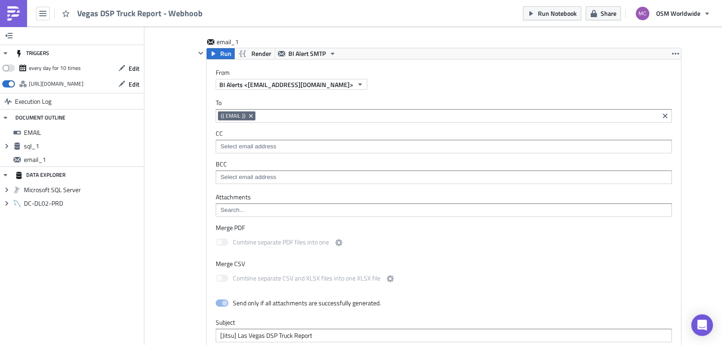
scroll to position [398, 0]
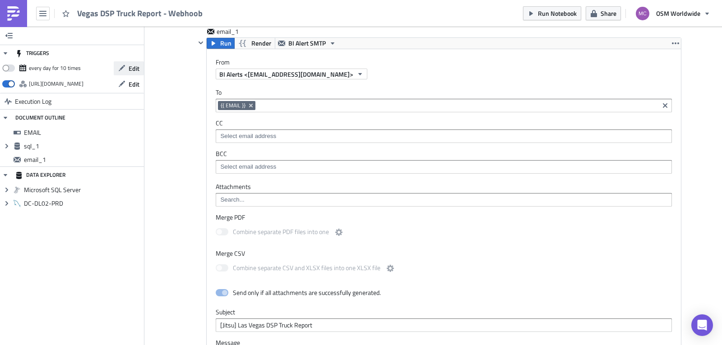
click at [136, 69] on span "Edit" at bounding box center [134, 68] width 11 height 9
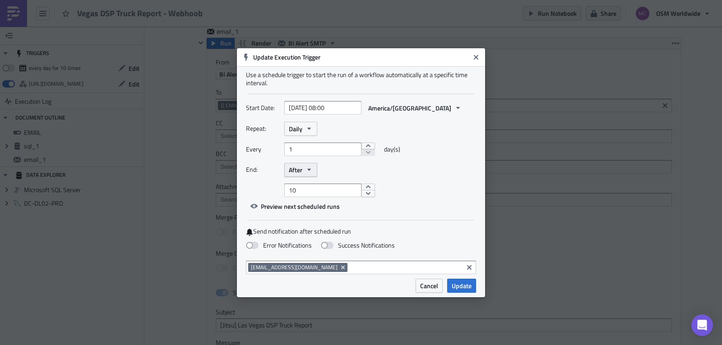
click at [309, 171] on icon "button" at bounding box center [309, 170] width 4 height 2
click at [302, 184] on div "Never" at bounding box center [327, 185] width 75 height 9
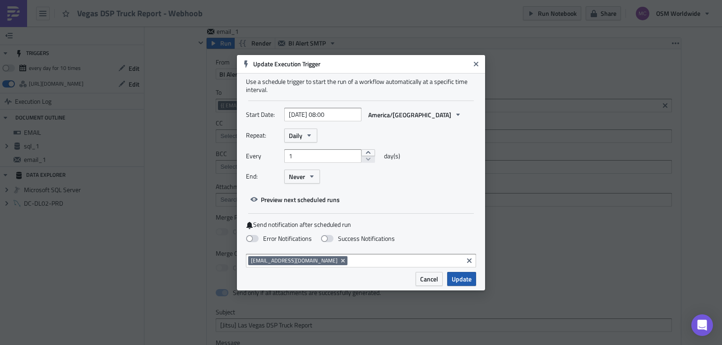
click at [466, 278] on span "Update" at bounding box center [462, 278] width 20 height 9
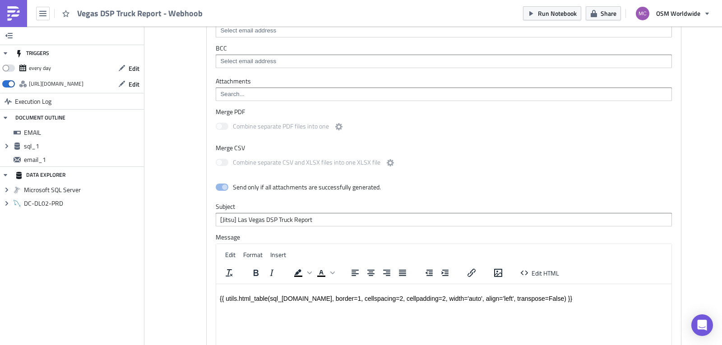
scroll to position [668, 0]
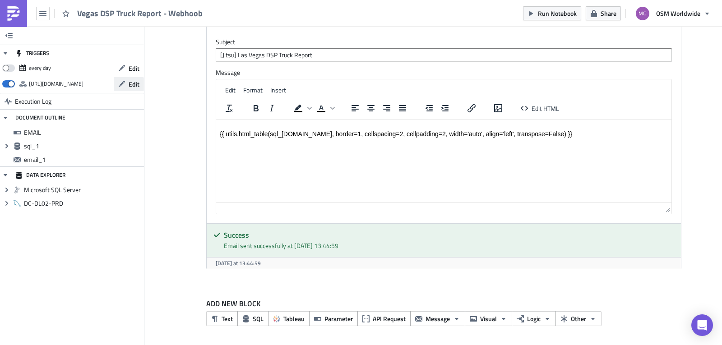
click at [134, 83] on span "Edit" at bounding box center [134, 83] width 11 height 9
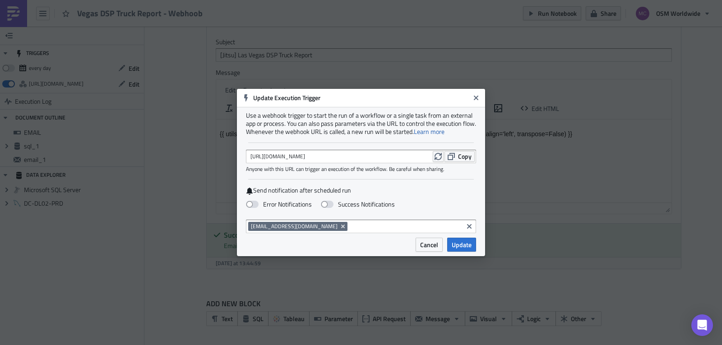
drag, startPoint x: 383, startPoint y: 155, endPoint x: 425, endPoint y: 157, distance: 42.0
click at [425, 157] on div "https://pushmetrics.io/api/v1/report/3WLDnAXoke/webhook?token=05a803a5fb454614a…" at bounding box center [361, 157] width 230 height 14
click at [421, 155] on div "https://pushmetrics.io/api/v1/report/3WLDnAXoke/webhook?token=05a803a5fb454614a…" at bounding box center [361, 157] width 230 height 14
drag, startPoint x: 417, startPoint y: 157, endPoint x: 423, endPoint y: 157, distance: 6.3
click at [423, 157] on div "https://pushmetrics.io/api/v1/report/3WLDnAXoke/webhook?token=05a803a5fb454614a…" at bounding box center [361, 157] width 230 height 14
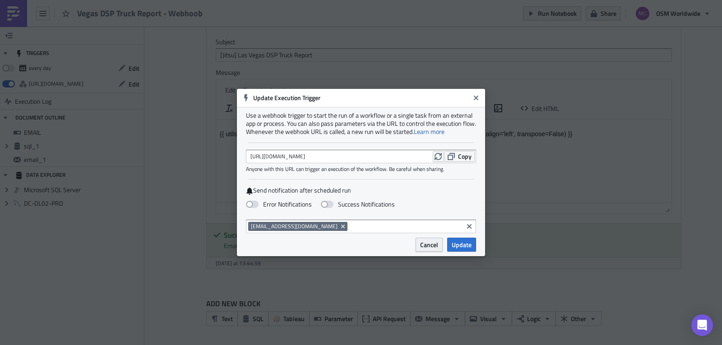
click at [436, 243] on span "Cancel" at bounding box center [429, 244] width 18 height 9
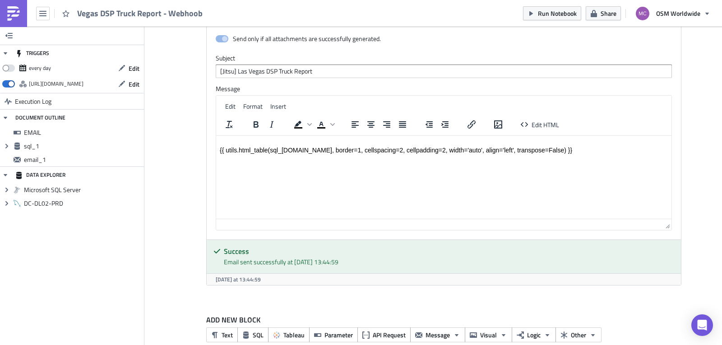
scroll to position [643, 0]
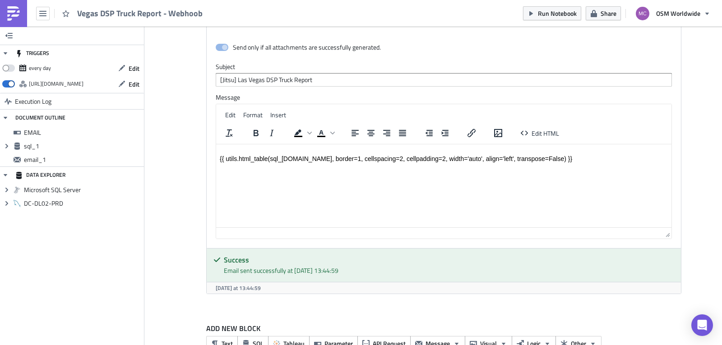
drag, startPoint x: 183, startPoint y: 0, endPoint x: 207, endPoint y: 15, distance: 28.2
click at [215, 15] on div "Vegas DSP Truck Report - Webhoob Run Notebook Share OSM Worldwide" at bounding box center [361, 13] width 722 height 27
click at [44, 16] on icon "button" at bounding box center [42, 13] width 7 height 7
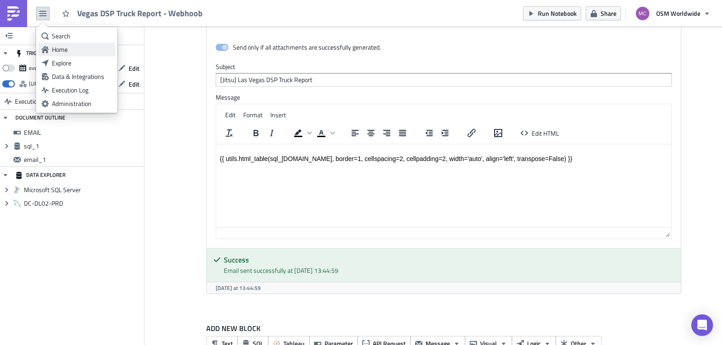
click at [69, 49] on div "Home" at bounding box center [82, 49] width 60 height 9
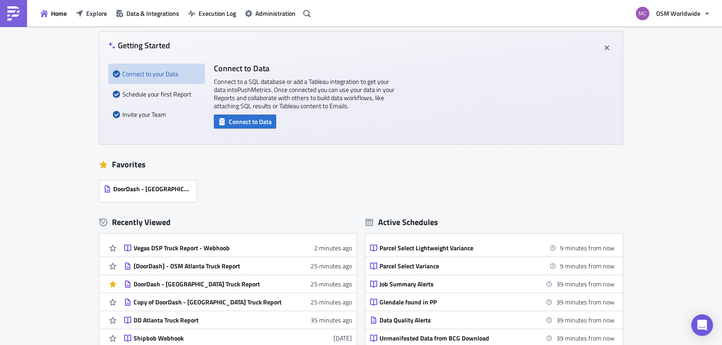
scroll to position [82, 0]
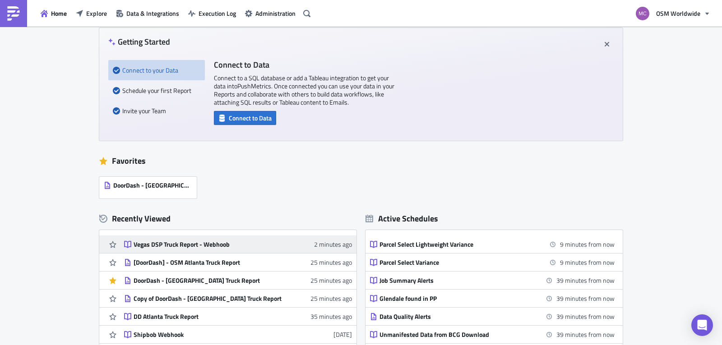
click at [193, 246] on div "Vegas DSP Truck Report - Webhoob" at bounding box center [213, 245] width 158 height 8
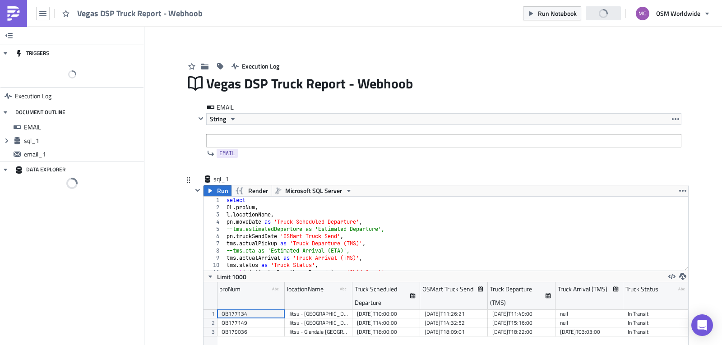
scroll to position [103, 485]
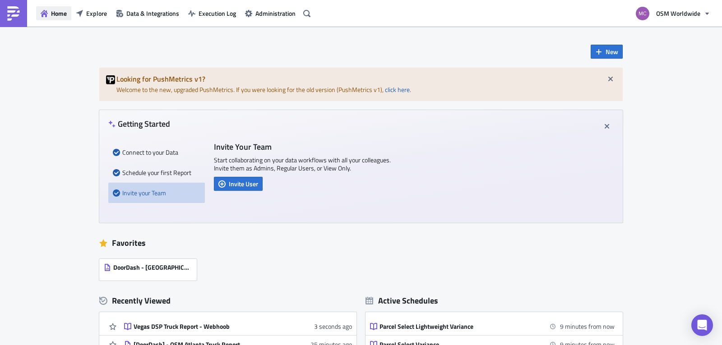
click at [65, 12] on span "Home" at bounding box center [59, 13] width 16 height 9
click at [86, 15] on span "Explore" at bounding box center [96, 13] width 21 height 9
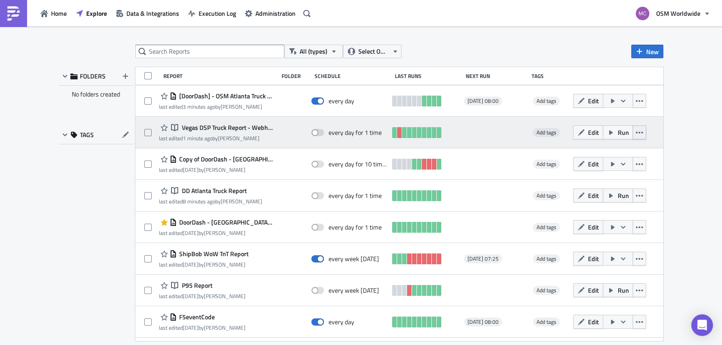
click at [636, 130] on icon "button" at bounding box center [639, 132] width 7 height 7
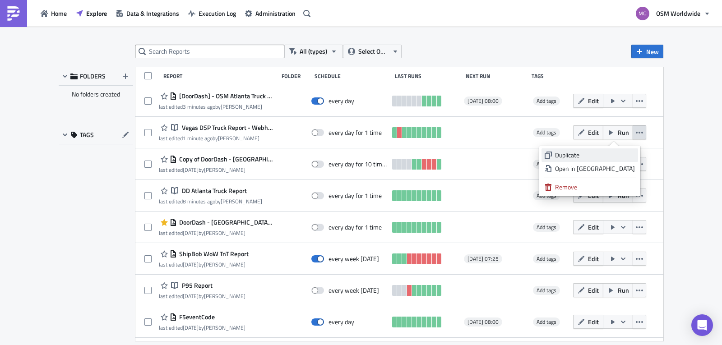
click at [596, 156] on div "Duplicate" at bounding box center [595, 155] width 80 height 9
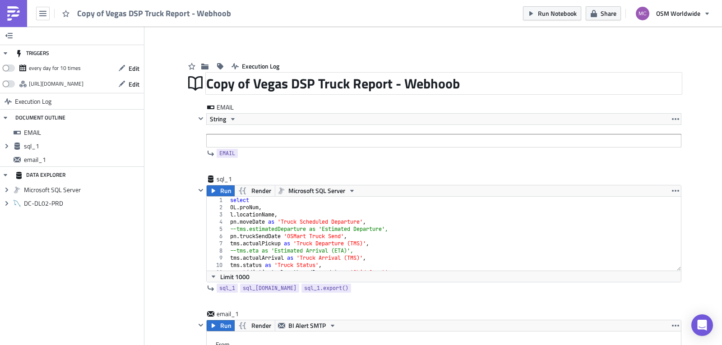
click at [241, 82] on div "Copy of Vegas DSP Truck Report - Webhoob" at bounding box center [443, 83] width 475 height 21
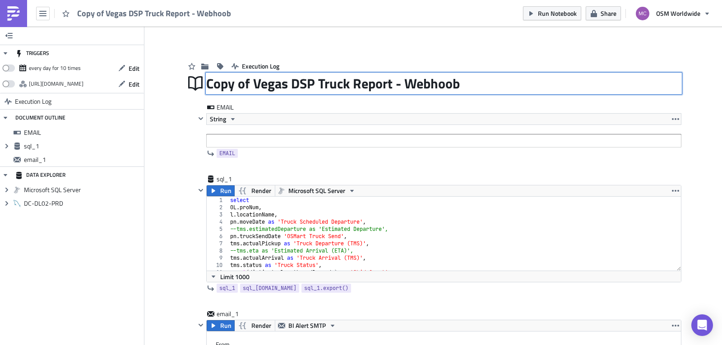
click at [249, 83] on input "Copy of Vegas DSP Truck Report - Webhoob" at bounding box center [334, 83] width 257 height 17
drag, startPoint x: 252, startPoint y: 84, endPoint x: 196, endPoint y: 80, distance: 56.6
click at [196, 80] on div "Copy of Vegas DSP Truck Report - Webhoob Copy of Vegas DSP Truck Report - Webho…" at bounding box center [433, 83] width 496 height 21
type input "[Jitsu] Las Vegas DSP Truck Report - Daily Schedule"
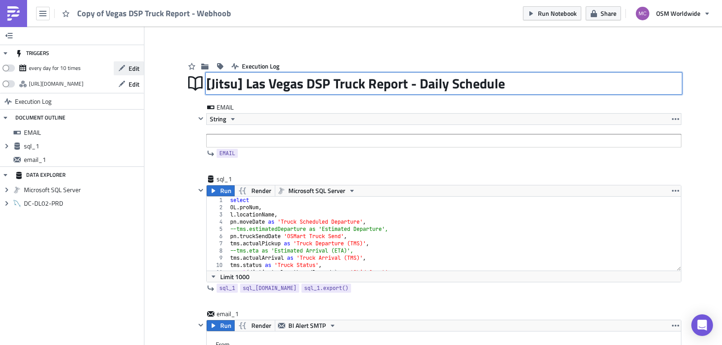
click at [124, 70] on icon "button" at bounding box center [121, 68] width 7 height 7
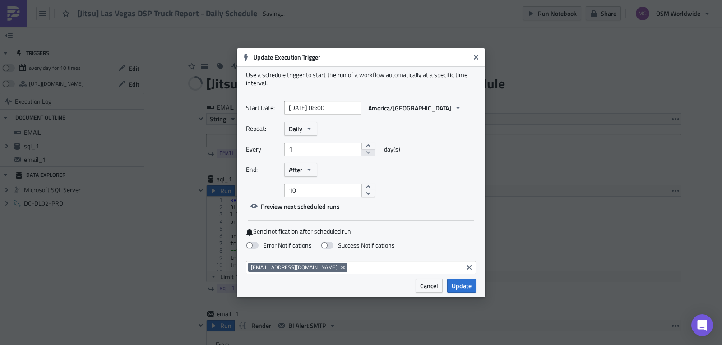
click at [317, 129] on div "Repeat: Daily" at bounding box center [361, 129] width 230 height 14
click at [314, 162] on div "Every 1 day(s)" at bounding box center [361, 153] width 230 height 20
drag, startPoint x: 309, startPoint y: 167, endPoint x: 308, endPoint y: 172, distance: 5.0
click at [309, 167] on icon "button" at bounding box center [309, 169] width 7 height 7
click at [310, 182] on div "Never" at bounding box center [327, 185] width 75 height 9
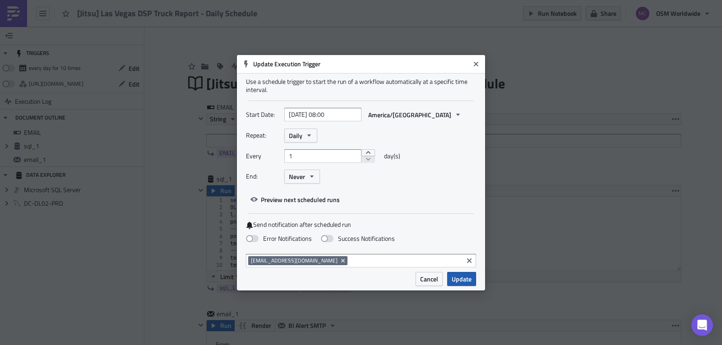
click at [461, 276] on span "Update" at bounding box center [462, 278] width 20 height 9
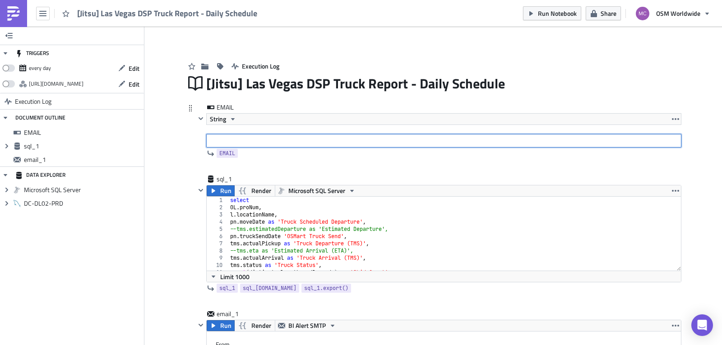
click at [277, 136] on input "text" at bounding box center [443, 141] width 475 height 14
type input "m"
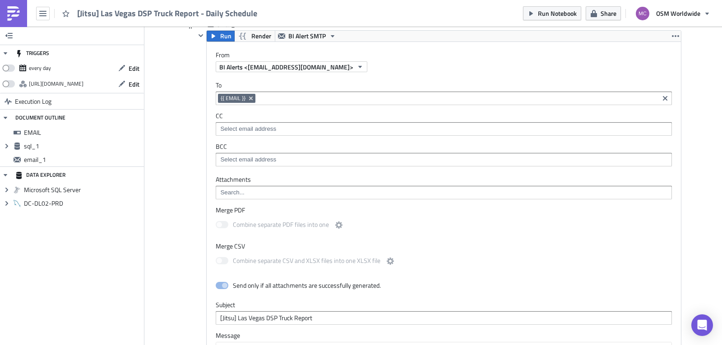
scroll to position [297, 0]
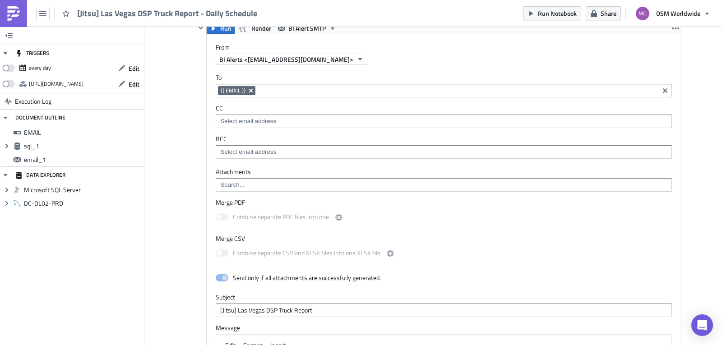
click at [247, 94] on button "Remove Tag" at bounding box center [251, 90] width 8 height 9
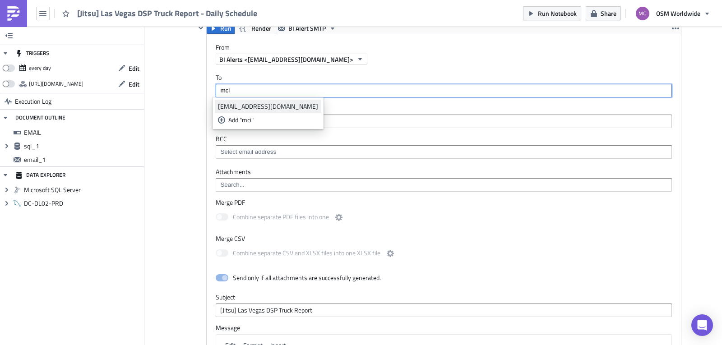
type input "mci"
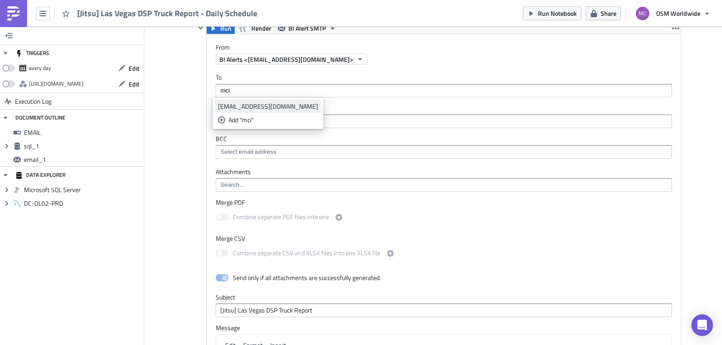
click at [256, 110] on div "[EMAIL_ADDRESS][DOMAIN_NAME]" at bounding box center [268, 106] width 100 height 9
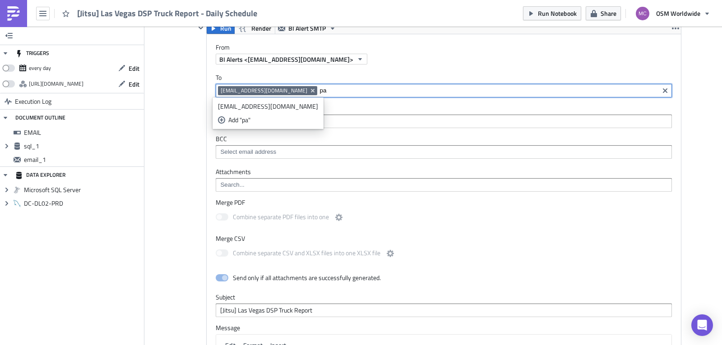
type input "p"
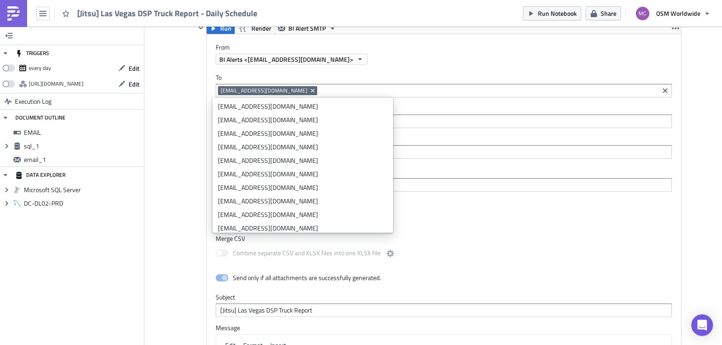
drag, startPoint x: 334, startPoint y: 85, endPoint x: 322, endPoint y: 92, distance: 13.7
click at [334, 85] on div "[EMAIL_ADDRESS][DOMAIN_NAME]" at bounding box center [444, 91] width 456 height 14
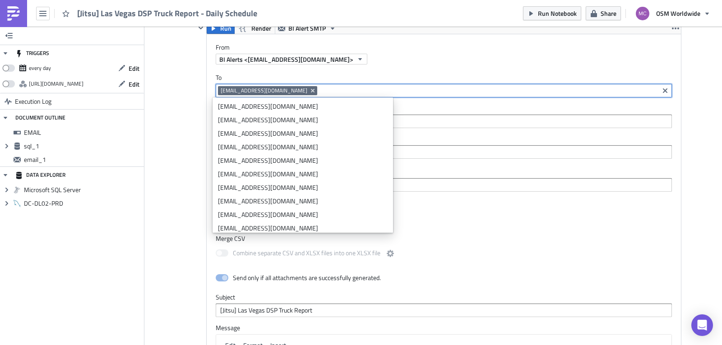
click at [322, 93] on input at bounding box center [488, 90] width 337 height 9
paste input "[EMAIL_ADDRESS][DOMAIN_NAME]"
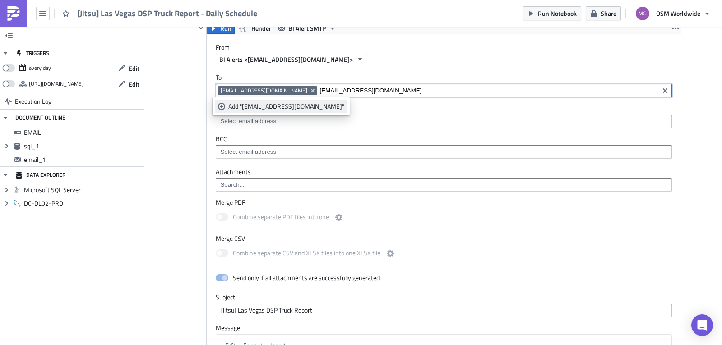
type input "[EMAIL_ADDRESS][DOMAIN_NAME]"
click at [275, 107] on div "Add "pclarke@osmworldwide.com"" at bounding box center [286, 106] width 116 height 9
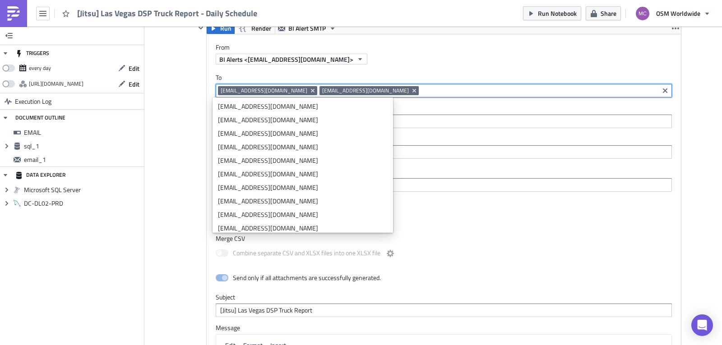
click at [424, 91] on input at bounding box center [539, 90] width 236 height 9
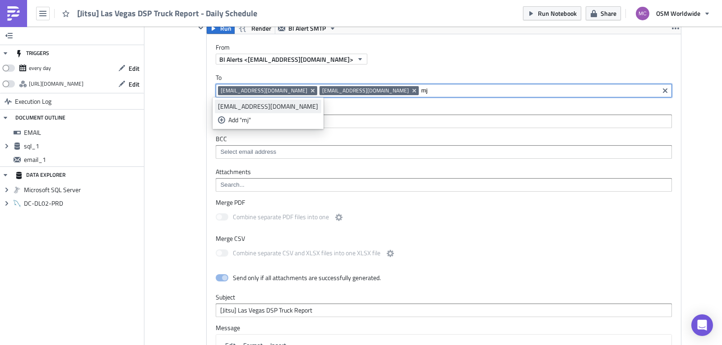
type input "mj"
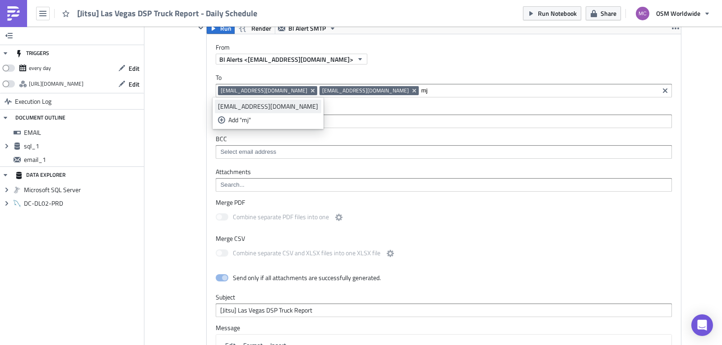
click at [273, 104] on div "mjohnson@osmworldwide.com" at bounding box center [268, 106] width 100 height 9
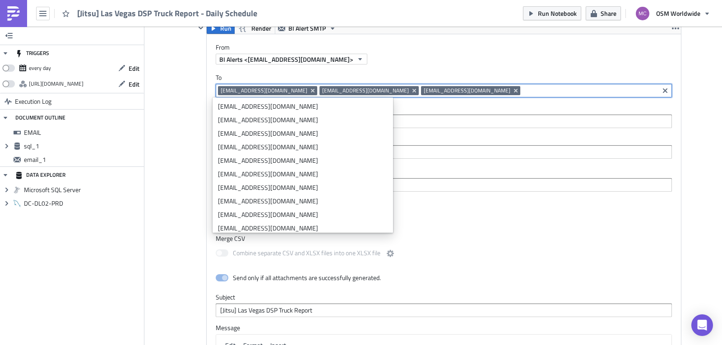
click at [523, 91] on input at bounding box center [590, 90] width 134 height 9
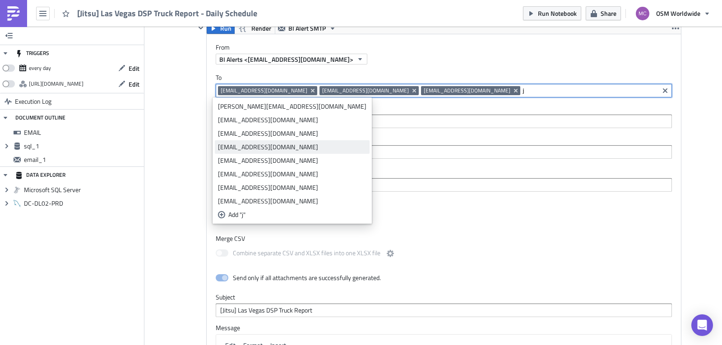
type input "j"
click at [251, 142] on link "[EMAIL_ADDRESS][DOMAIN_NAME]" at bounding box center [292, 147] width 155 height 14
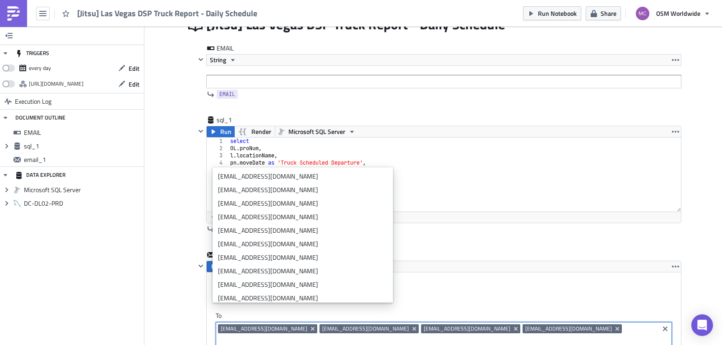
scroll to position [55, 0]
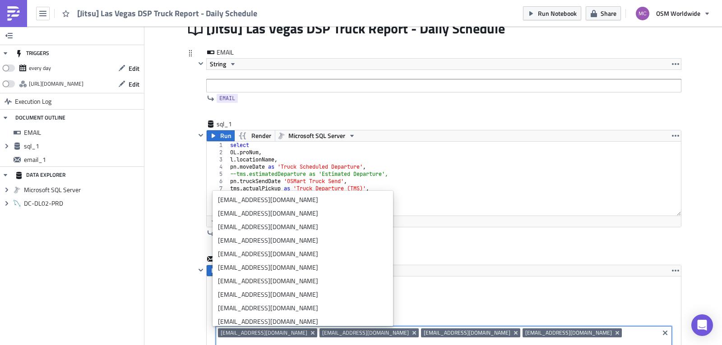
click at [659, 105] on div "EMAIL String EMAIL" at bounding box center [438, 77] width 486 height 59
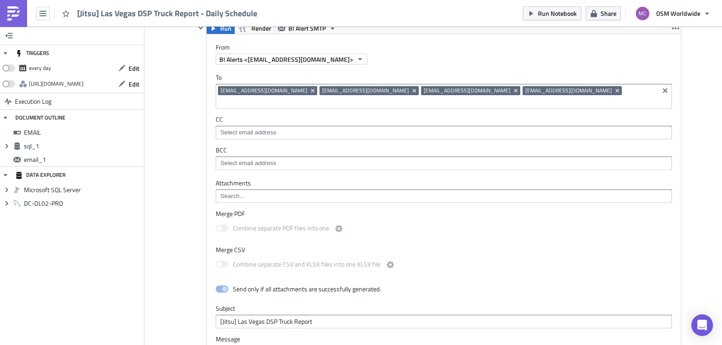
scroll to position [0, 0]
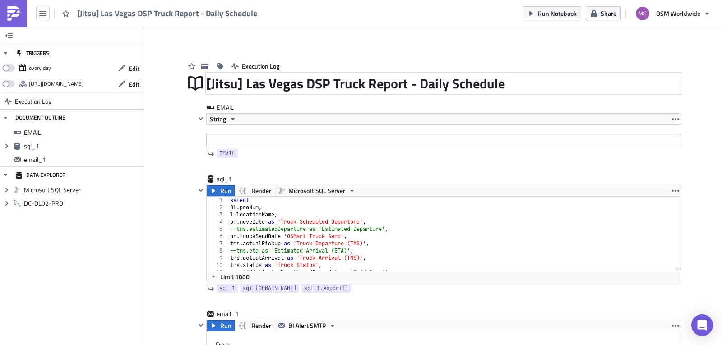
click at [370, 84] on div "[Jitsu] Las Vegas DSP Truck Report - Daily Schedule" at bounding box center [443, 83] width 475 height 21
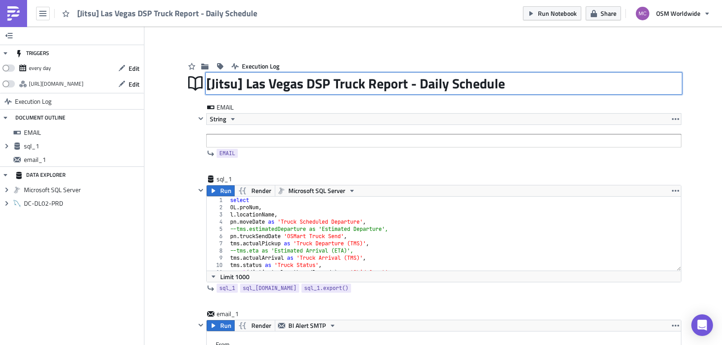
drag, startPoint x: 378, startPoint y: 86, endPoint x: 186, endPoint y: 80, distance: 192.4
click at [186, 80] on div "[Jitsu] Las Vegas DSP Truck Report - Daily Schedule [Jitsu] Las Vegas DSP Truck…" at bounding box center [433, 83] width 496 height 21
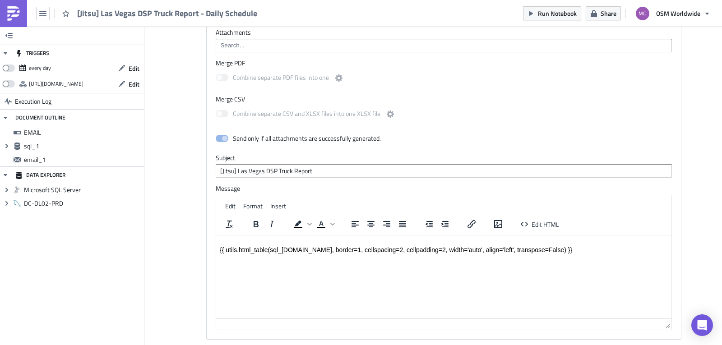
scroll to position [451, 0]
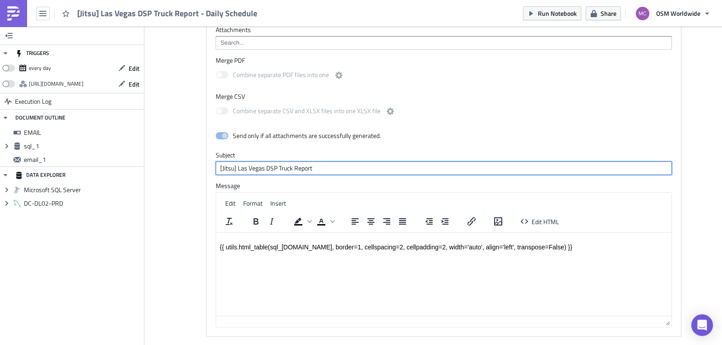
drag, startPoint x: 348, startPoint y: 158, endPoint x: 341, endPoint y: 154, distance: 8.9
click at [341, 162] on input "[Jitsu] Las Vegas DSP Truck Report" at bounding box center [444, 169] width 456 height 14
drag, startPoint x: 341, startPoint y: 154, endPoint x: 27, endPoint y: 145, distance: 314.2
paste input "text"
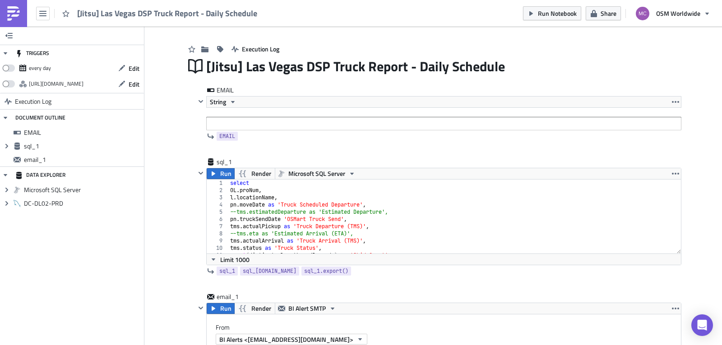
scroll to position [0, 0]
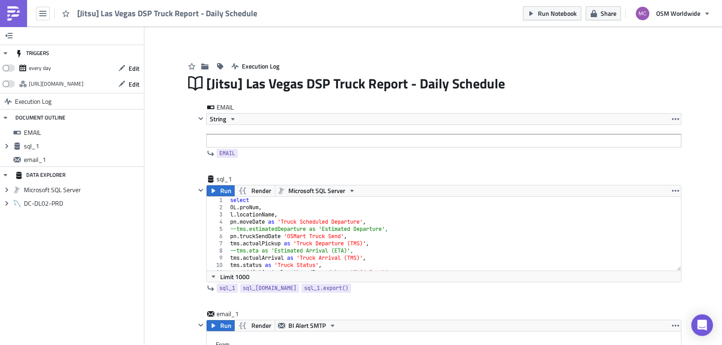
type input "[Jitsu] Las Vegas DSP Truck Report"
click at [614, 56] on div "Execution Log" at bounding box center [433, 57] width 496 height 32
click at [544, 9] on span "Run Notebook" at bounding box center [557, 13] width 39 height 9
click at [241, 83] on div "[Jitsu] Las Vegas DSP Truck Report - Daily Schedule" at bounding box center [443, 83] width 475 height 21
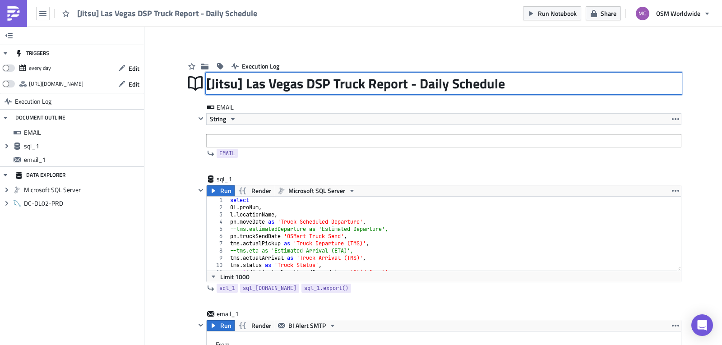
click at [242, 84] on input "[Jitsu] Las Vegas DSP Truck Report - Daily Schedule" at bounding box center [357, 84] width 302 height 20
type input "[Jitsu] OSM Las Vegas DSP Truck Report - Daily Schedule"
click at [255, 85] on input "[Jitsu] OSM Las Vegas DSP Truck Report - Daily Schedule" at bounding box center [372, 84] width 333 height 20
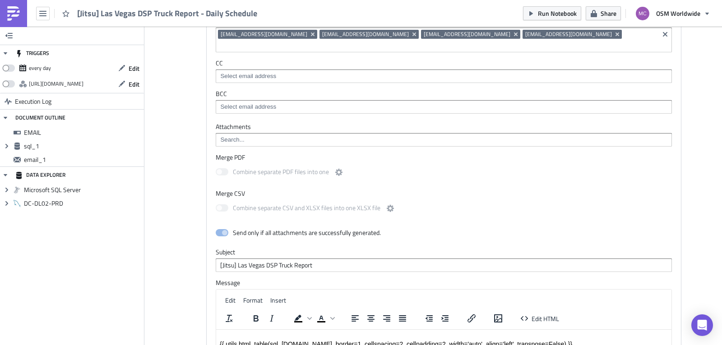
scroll to position [393, 0]
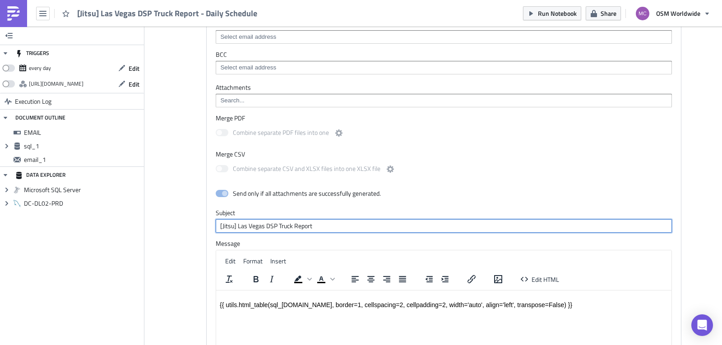
click at [235, 219] on input "[Jitsu] Las Vegas DSP Truck Report" at bounding box center [444, 226] width 456 height 14
paste input "OSM"
type input "[Jitsu] OSM Las Vegas DSP Truck Report"
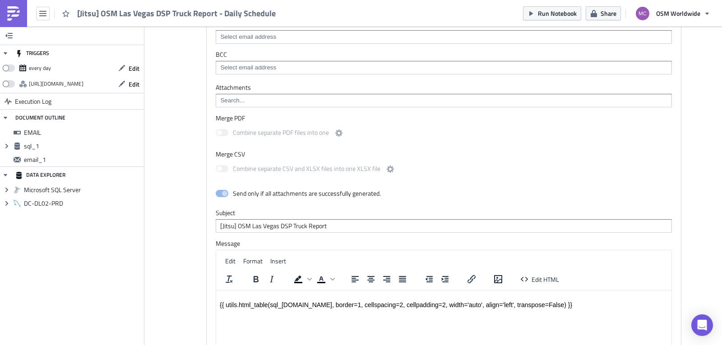
click at [693, 99] on div "Add Image Execution Log [Jitsu] OSM Las Vegas DSP Truck Report - Daily Schedule…" at bounding box center [433, 53] width 578 height 839
click at [41, 14] on icon "button" at bounding box center [42, 13] width 7 height 7
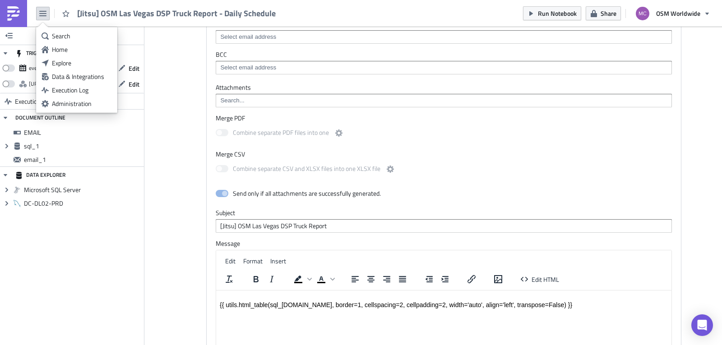
click at [63, 47] on div "Home" at bounding box center [82, 49] width 60 height 9
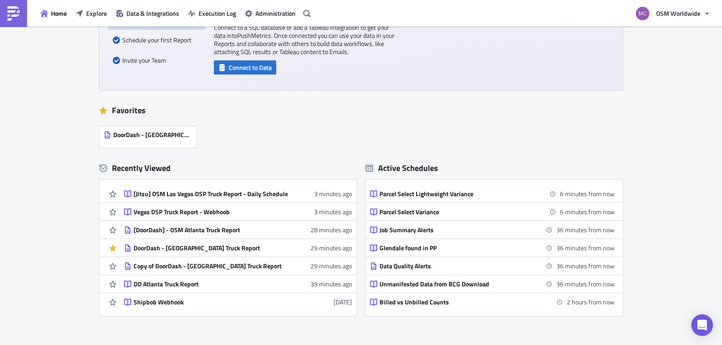
scroll to position [168, 0]
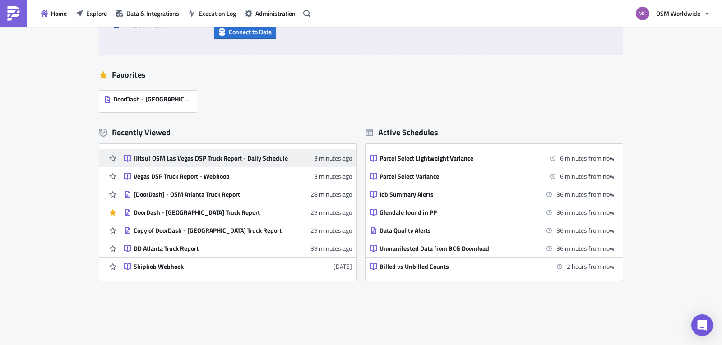
click at [188, 158] on div "[Jitsu] OSM Las Vegas DSP Truck Report - Daily Schedule" at bounding box center [213, 158] width 158 height 8
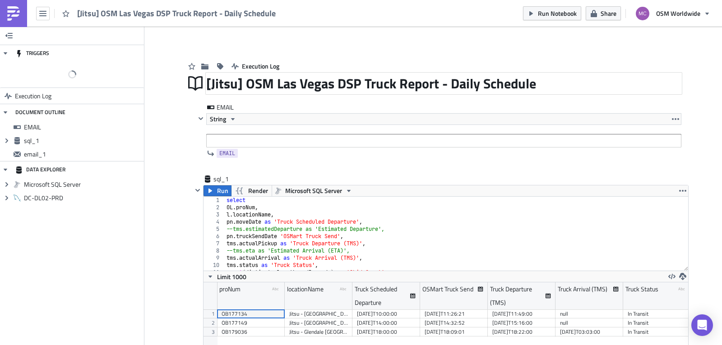
scroll to position [103, 485]
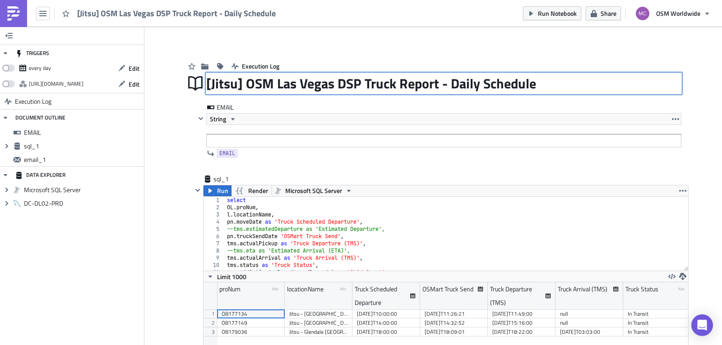
drag, startPoint x: 436, startPoint y: 84, endPoint x: 343, endPoint y: 79, distance: 92.6
click at [206, 86] on div "[Jitsu] OSM Las Vegas DSP Truck Report - Daily Schedule [Jitsu] OSM Las Vegas D…" at bounding box center [443, 83] width 475 height 21
drag, startPoint x: 434, startPoint y: 79, endPoint x: 186, endPoint y: 80, distance: 247.8
click at [186, 80] on div "[Jitsu] OSM Las Vegas DSP Truck Report - Daily Schedule [Jitsu] OSM Las Vegas D…" at bounding box center [433, 83] width 496 height 21
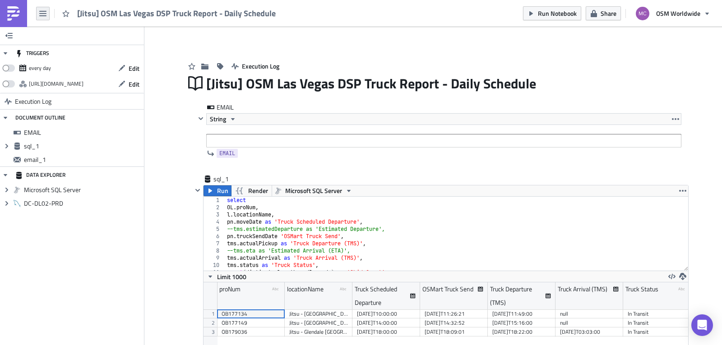
click at [46, 13] on icon "button" at bounding box center [42, 13] width 7 height 5
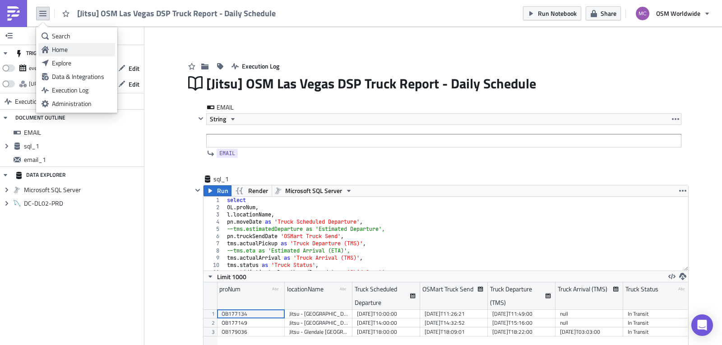
click at [60, 52] on div "Home" at bounding box center [82, 49] width 60 height 9
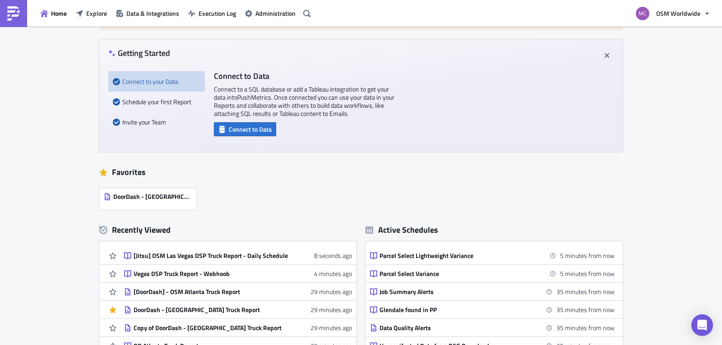
scroll to position [78, 0]
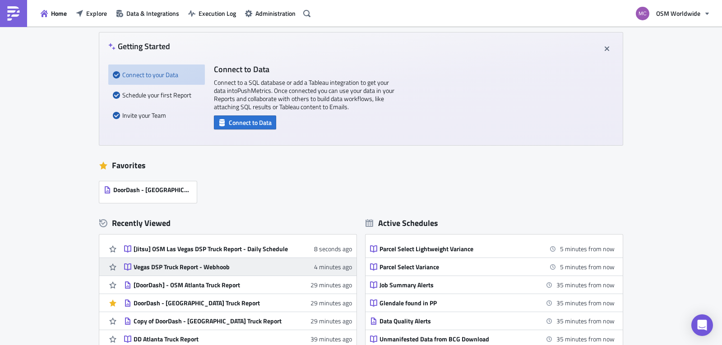
click at [203, 267] on div "Vegas DSP Truck Report - Webhoob" at bounding box center [213, 267] width 158 height 8
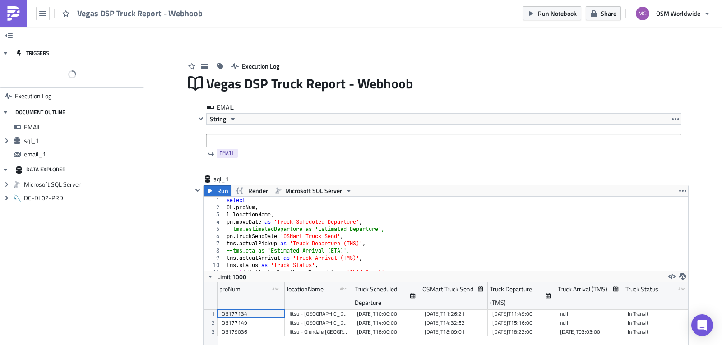
scroll to position [103, 485]
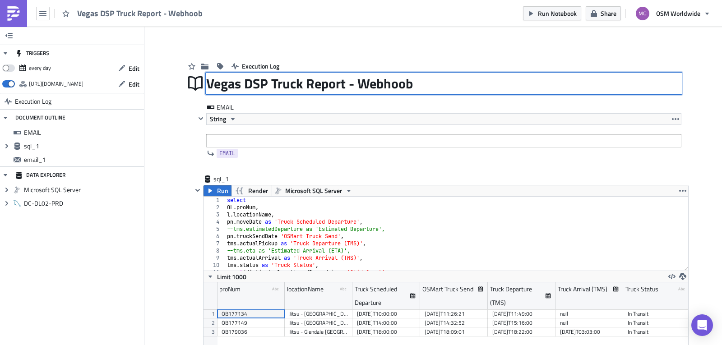
click at [271, 80] on div "Vegas DSP Truck Report - Webhoob Vegas DSP Truck Report - Webhoob" at bounding box center [443, 83] width 475 height 21
drag, startPoint x: 344, startPoint y: 86, endPoint x: 97, endPoint y: 83, distance: 247.8
type input "[Jitsu] OSM Las Vegas DSP Truck Report- Webhoob"
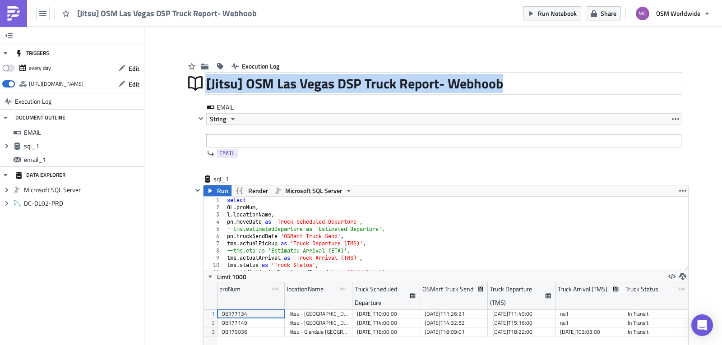
click at [497, 85] on div "[Jitsu] OSM Las Vegas DSP Truck Report- Webhoob" at bounding box center [443, 83] width 475 height 21
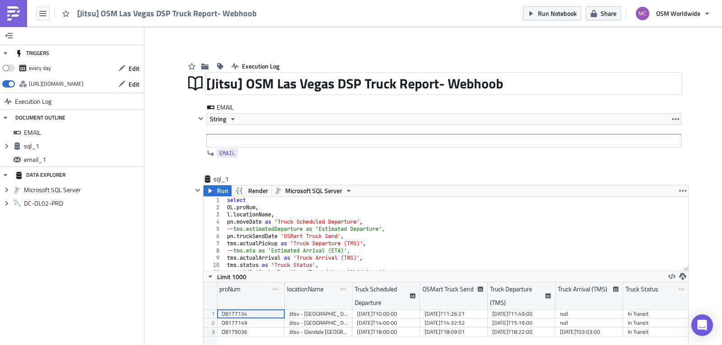
click at [503, 84] on div "[Jitsu] OSM Las Vegas DSP Truck Report- Webhoob" at bounding box center [443, 83] width 475 height 21
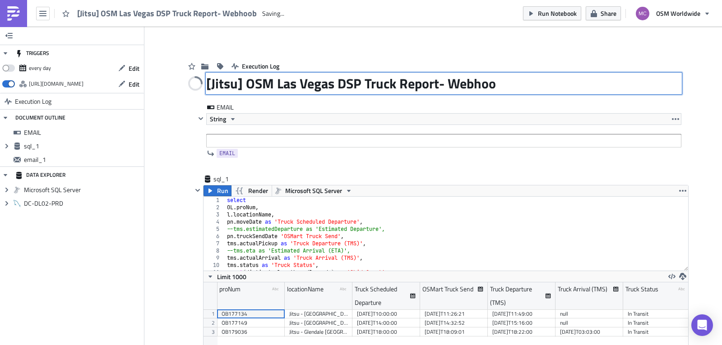
type input "[Jitsu] OSM Las Vegas DSP Truck Report- Webhook"
click at [580, 50] on div "Execution Log" at bounding box center [433, 57] width 496 height 32
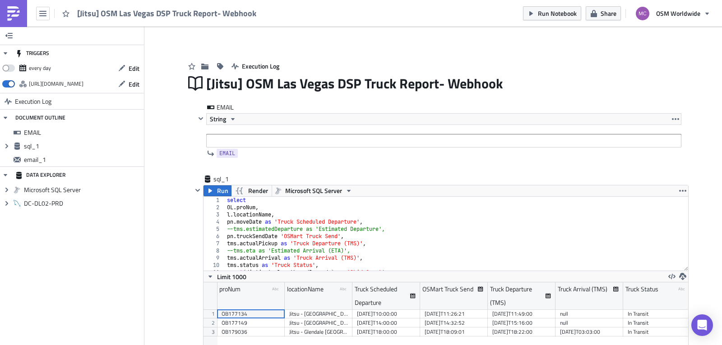
click at [36, 6] on div "[Jitsu] OSM Las Vegas DSP Truck Report- Webhook" at bounding box center [131, 13] width 262 height 27
click at [43, 13] on icon "button" at bounding box center [42, 13] width 7 height 7
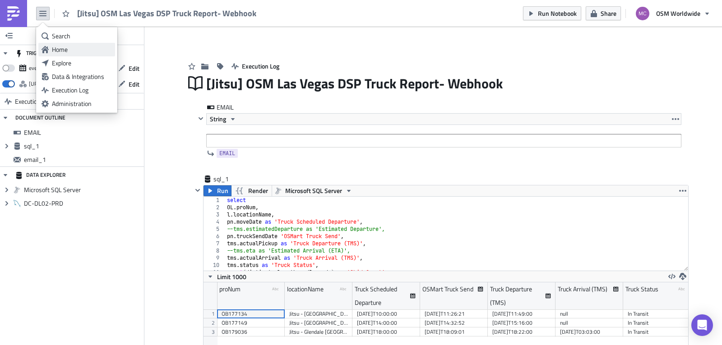
click at [67, 52] on div "Home" at bounding box center [82, 49] width 60 height 9
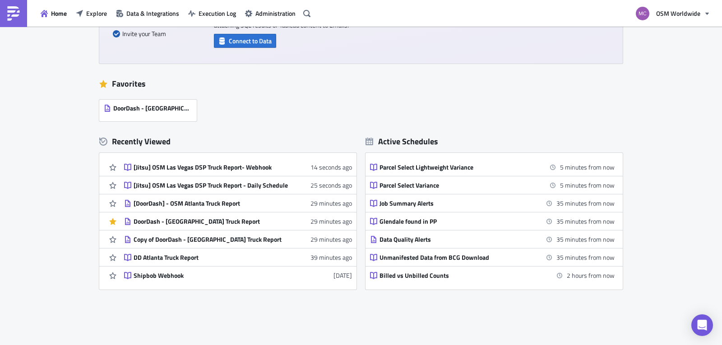
scroll to position [163, 0]
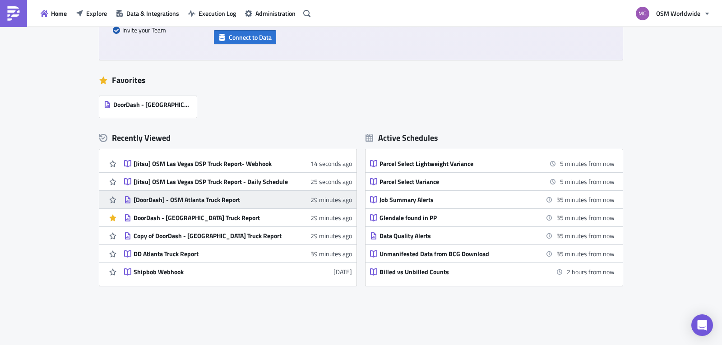
click at [204, 199] on div "[DoorDash] - OSM Atlanta Truck Report" at bounding box center [213, 200] width 158 height 8
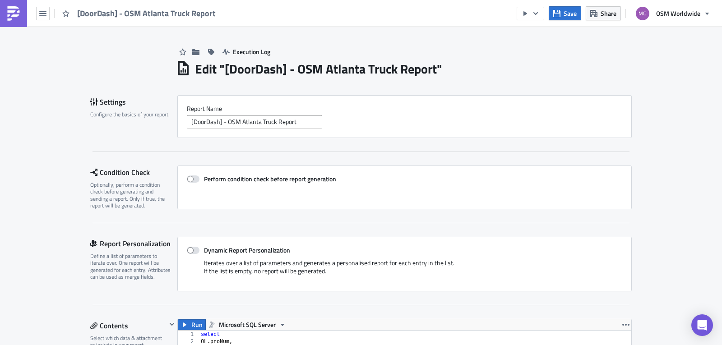
scroll to position [103, 454]
click at [366, 70] on h1 "Edit " [DoorDash] - OSM Atlanta Truck Report "" at bounding box center [318, 69] width 247 height 16
click at [369, 70] on h1 "Edit " [DoorDash] - OSM Atlanta Truck Report "" at bounding box center [318, 69] width 247 height 16
click at [253, 121] on input "[DoorDash] - OSM Atlanta Truck Report" at bounding box center [254, 122] width 135 height 14
click at [258, 122] on input "[DoorDash] - OSM Atlanta Truck Report" at bounding box center [254, 122] width 135 height 14
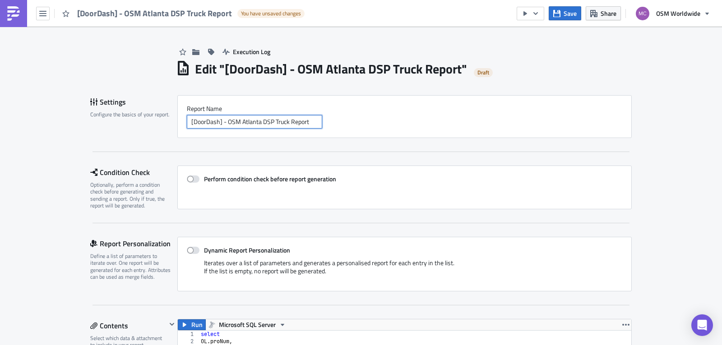
click at [264, 117] on input "[DoorDash] - OSM Atlanta DSP Truck Report" at bounding box center [254, 122] width 135 height 14
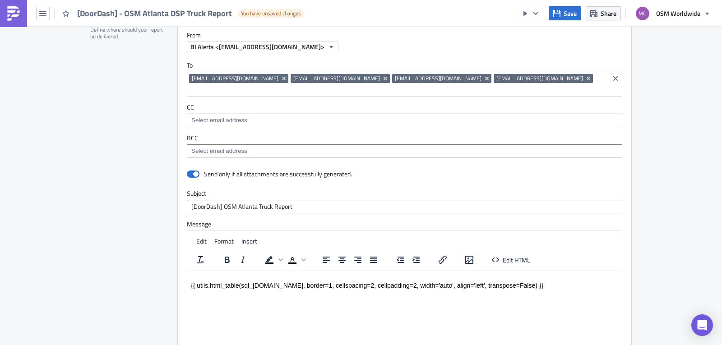
scroll to position [685, 0]
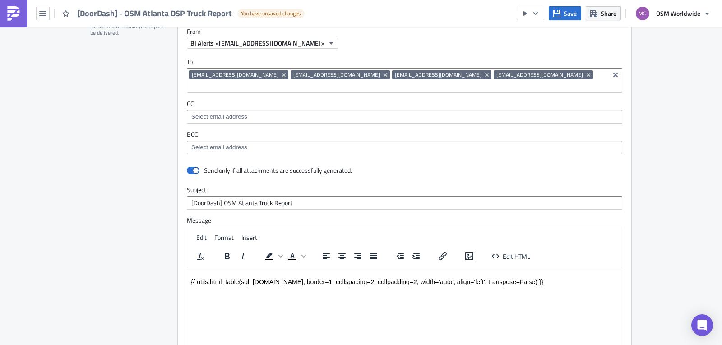
type input "[DoorDash] - OSM Atlanta DSP Truck Report"
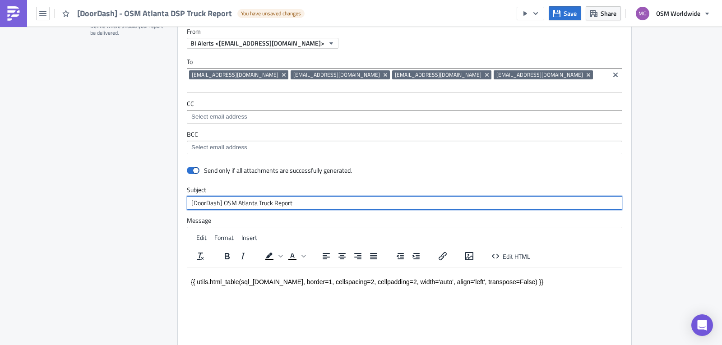
click at [256, 196] on input "[DoorDash] OSM Atlanta Truck Report" at bounding box center [405, 203] width 436 height 14
paste input "DSP"
type input "[DoorDash] OSM Atlanta DSP Truck Report"
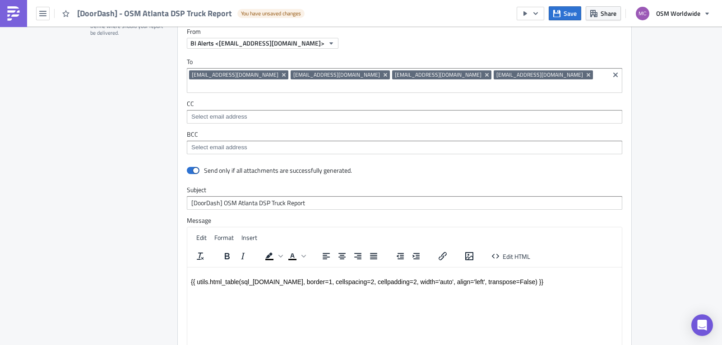
click at [547, 171] on div "Send only if all attachments are successfully generated. Subject [DoorDash] OSM…" at bounding box center [405, 267] width 454 height 208
click at [570, 18] on span "Save" at bounding box center [570, 13] width 13 height 9
